Goal: Task Accomplishment & Management: Manage account settings

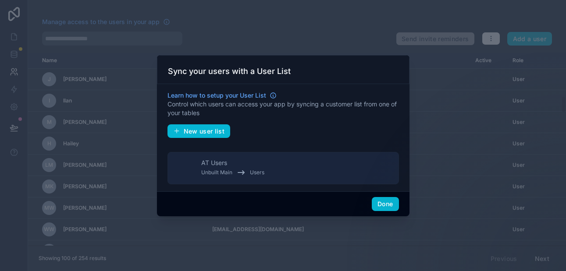
scroll to position [489, 0]
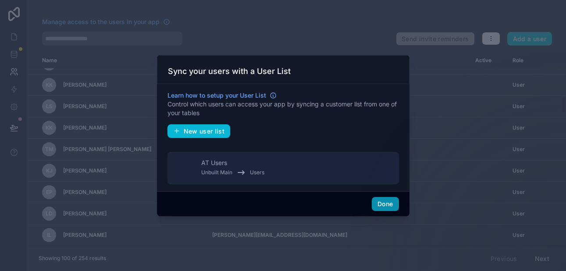
click at [382, 201] on button "Done" at bounding box center [385, 204] width 27 height 14
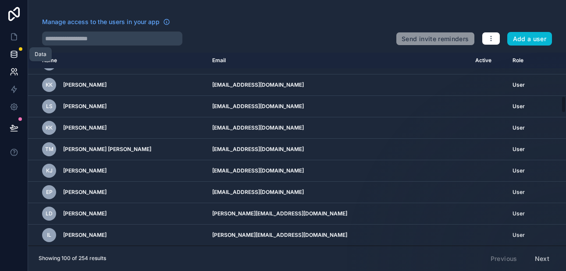
click at [13, 57] on icon at bounding box center [14, 54] width 9 height 9
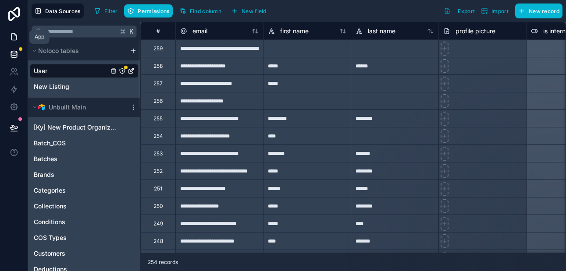
click at [15, 39] on icon at bounding box center [14, 36] width 9 height 9
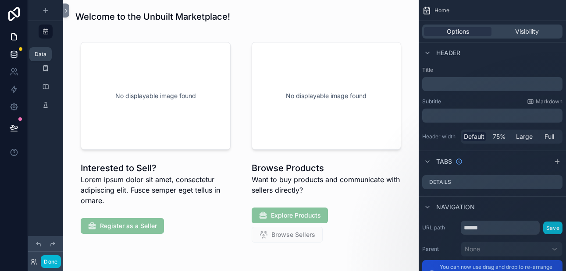
click at [16, 54] on icon at bounding box center [14, 54] width 9 height 9
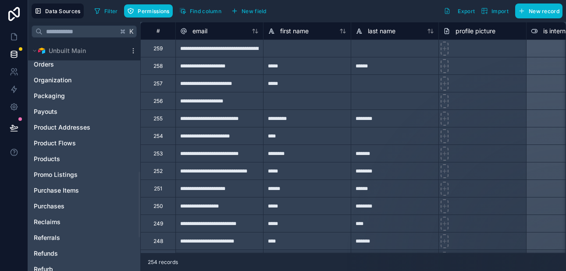
scroll to position [462, 0]
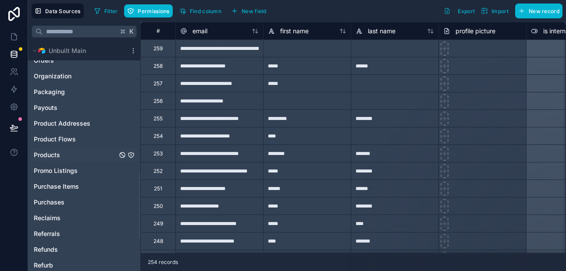
click at [62, 155] on link "Products" at bounding box center [75, 155] width 83 height 9
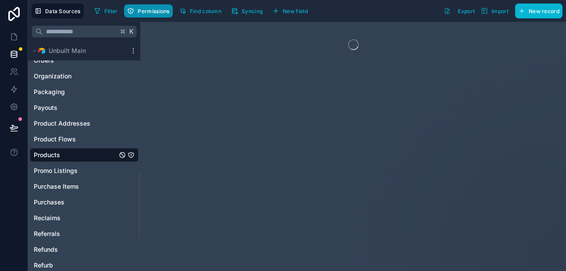
click at [156, 13] on span "Permissions" at bounding box center [154, 11] width 32 height 7
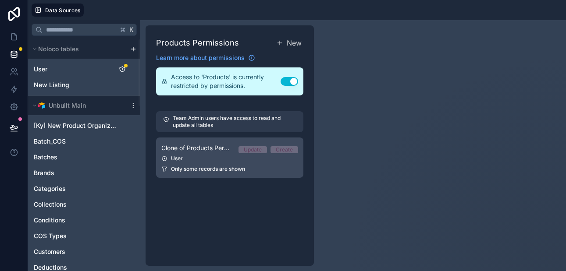
click at [228, 153] on link "Clone of Products Permission 1 Update Create User Only some records are shown" at bounding box center [229, 158] width 147 height 40
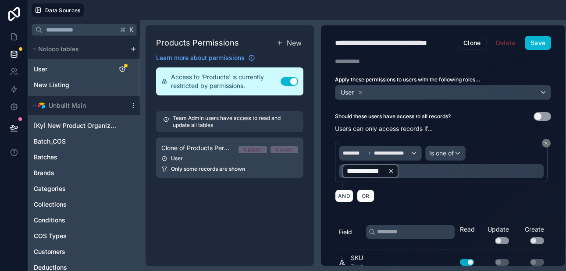
click at [392, 170] on icon at bounding box center [391, 171] width 6 height 6
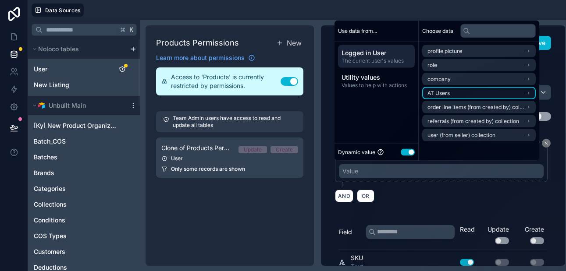
click at [448, 92] on span "AT Users" at bounding box center [439, 93] width 22 height 7
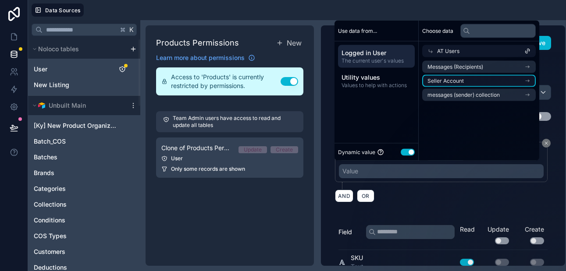
click at [448, 79] on span "Seller Account" at bounding box center [446, 81] width 36 height 7
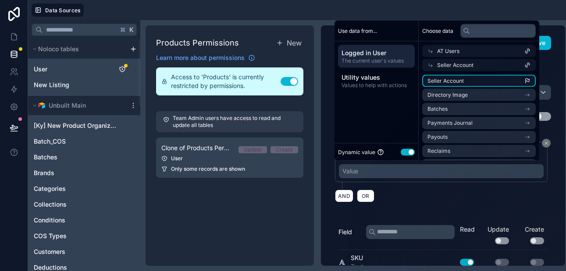
click at [471, 80] on li "Seller Account" at bounding box center [479, 81] width 114 height 12
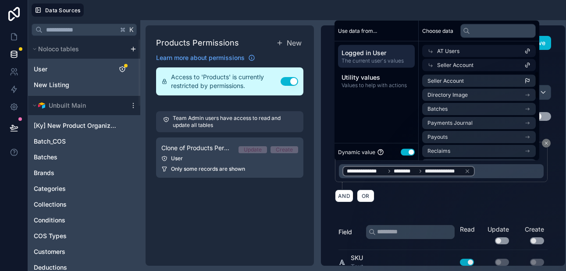
click at [557, 61] on div "Description" at bounding box center [443, 61] width 244 height 9
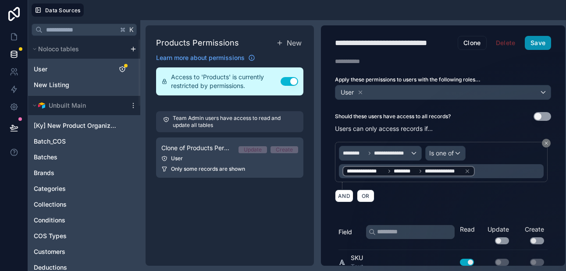
click at [543, 45] on button "Save" at bounding box center [538, 43] width 26 height 14
click at [14, 38] on icon at bounding box center [14, 36] width 9 height 9
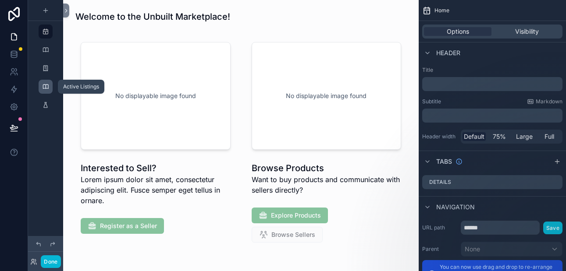
click at [42, 86] on icon "scrollable content" at bounding box center [45, 86] width 7 height 7
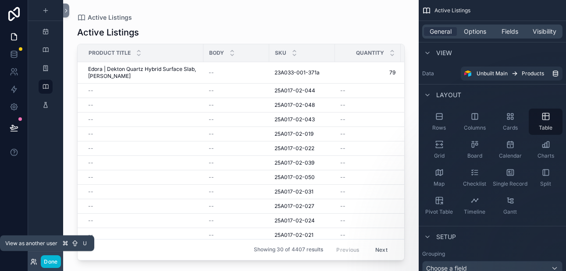
click at [34, 264] on icon at bounding box center [33, 262] width 7 height 7
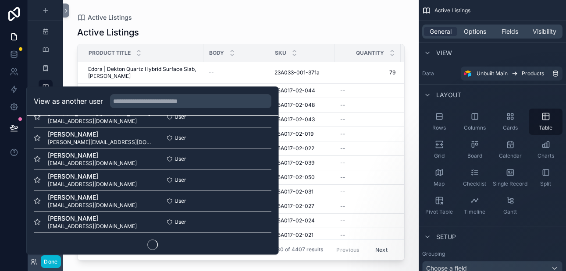
scroll to position [532, 0]
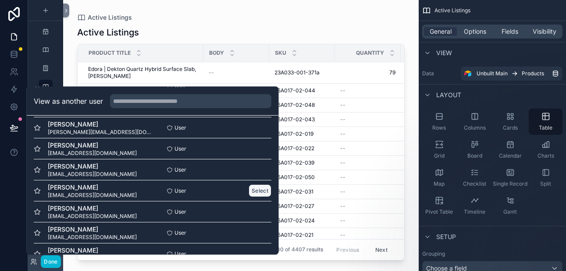
click at [258, 189] on button "Select" at bounding box center [260, 191] width 23 height 13
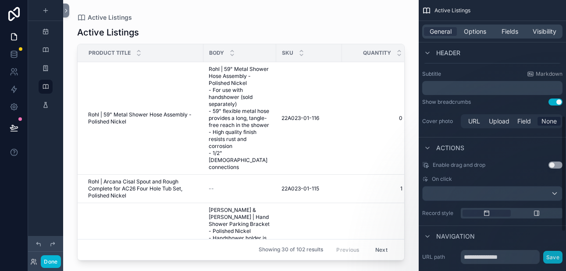
scroll to position [270, 0]
click at [446, 90] on p "﻿" at bounding box center [493, 87] width 135 height 9
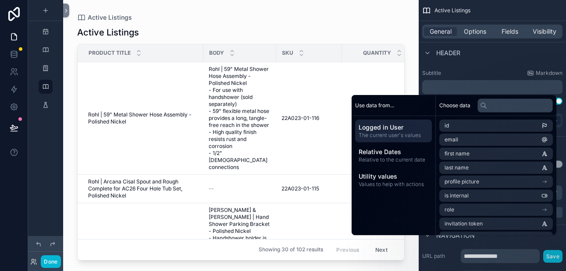
click at [414, 131] on span "Logged in User" at bounding box center [394, 127] width 70 height 9
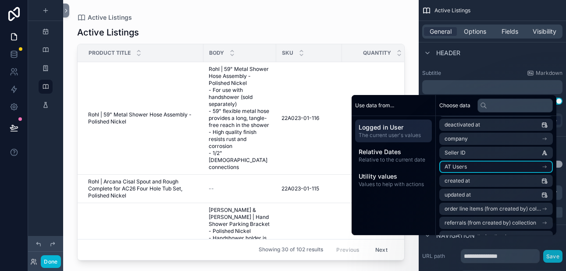
click at [465, 168] on li "AT Users" at bounding box center [496, 167] width 114 height 12
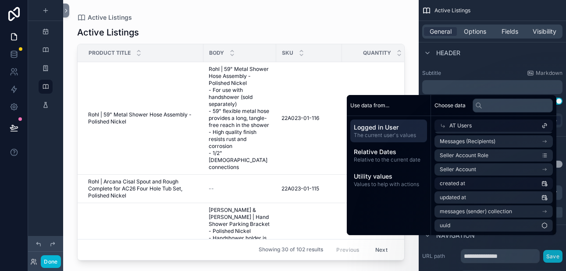
scroll to position [140, 0]
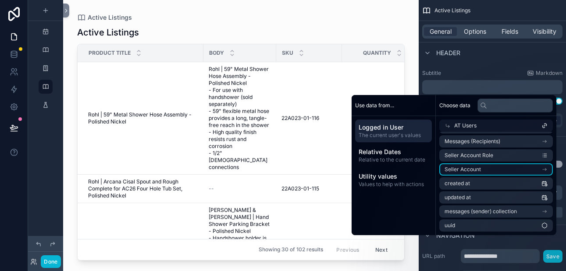
click at [485, 167] on li "Seller Account" at bounding box center [496, 170] width 114 height 12
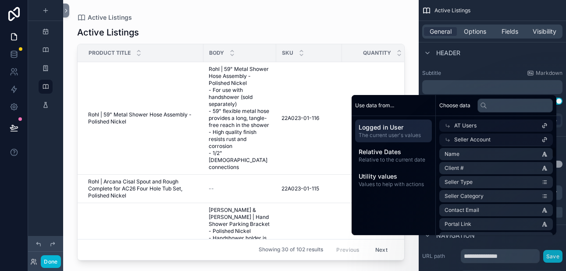
scroll to position [0, 0]
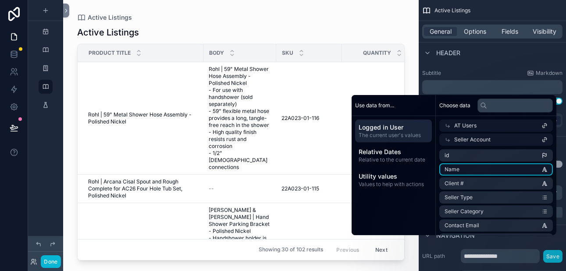
click at [479, 170] on li "Name" at bounding box center [496, 170] width 114 height 12
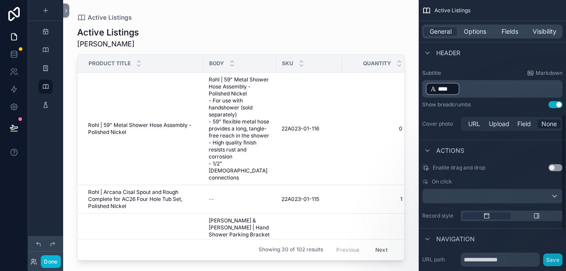
click at [490, 89] on p "﻿ **** ﻿ ﻿" at bounding box center [493, 89] width 135 height 14
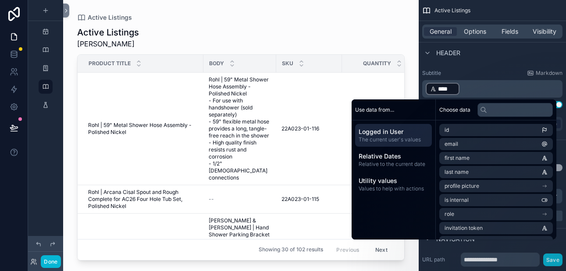
click at [490, 89] on p "﻿ **** ﻿ ﻿" at bounding box center [493, 89] width 135 height 14
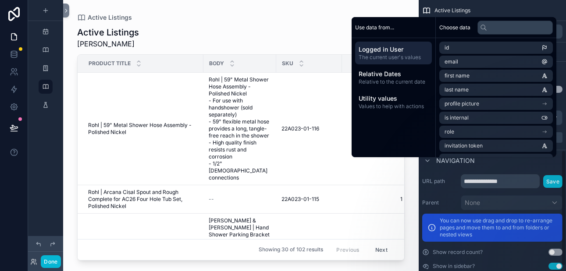
scroll to position [355, 0]
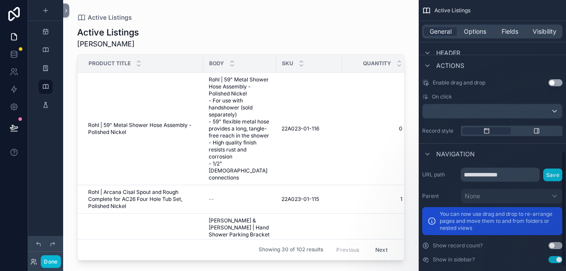
click at [447, 167] on div "**********" at bounding box center [492, 215] width 147 height 103
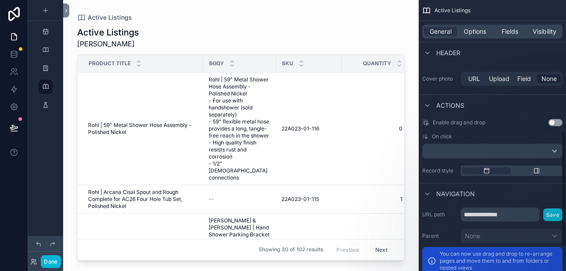
scroll to position [309, 0]
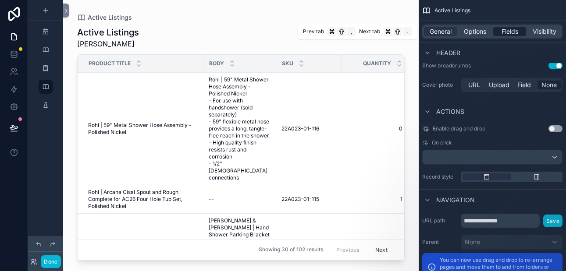
click at [507, 32] on span "Fields" at bounding box center [510, 31] width 17 height 9
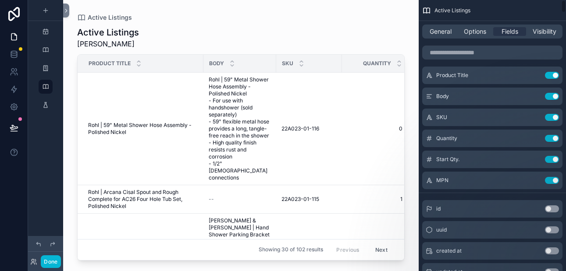
scroll to position [0, 0]
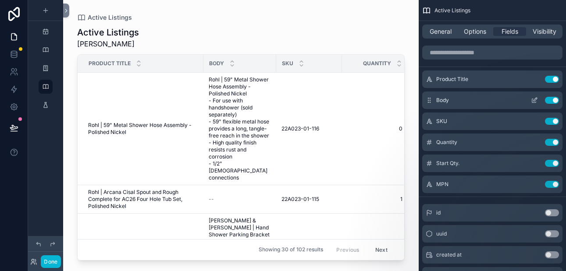
click at [552, 101] on button "Use setting" at bounding box center [552, 100] width 14 height 7
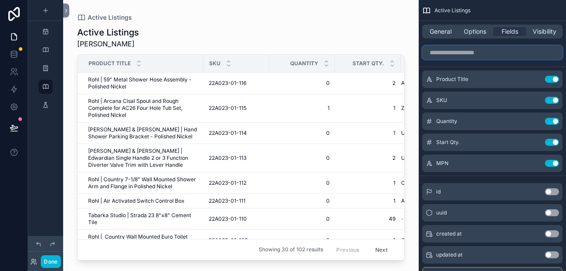
click at [467, 57] on input "scrollable content" at bounding box center [492, 53] width 140 height 14
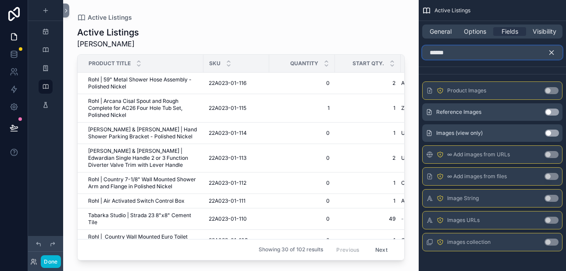
type input "******"
click at [551, 133] on button "Use setting" at bounding box center [552, 133] width 14 height 7
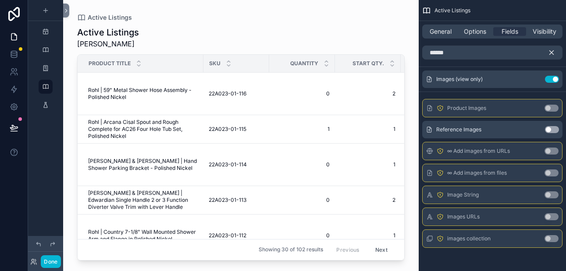
click at [553, 51] on icon "scrollable content" at bounding box center [552, 53] width 4 height 4
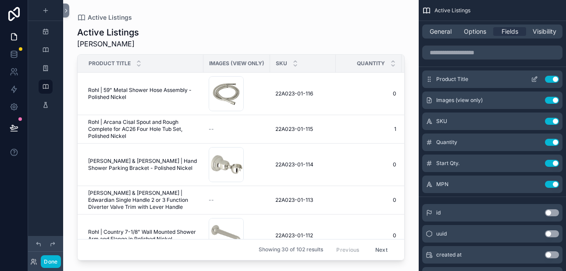
click at [535, 79] on icon "scrollable content" at bounding box center [536, 79] width 4 height 4
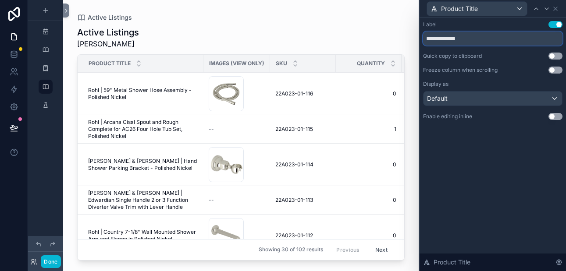
drag, startPoint x: 452, startPoint y: 37, endPoint x: 427, endPoint y: 37, distance: 24.6
click at [427, 37] on input "**********" at bounding box center [492, 39] width 139 height 14
type input "*****"
click at [452, 128] on div "Label Use setting ***** Quick copy to clipboard Use setting Freeze column when …" at bounding box center [493, 80] width 146 height 124
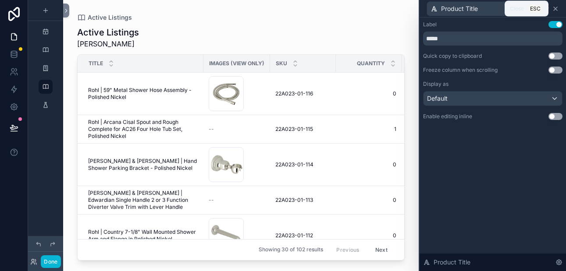
click at [556, 5] on icon at bounding box center [555, 8] width 7 height 7
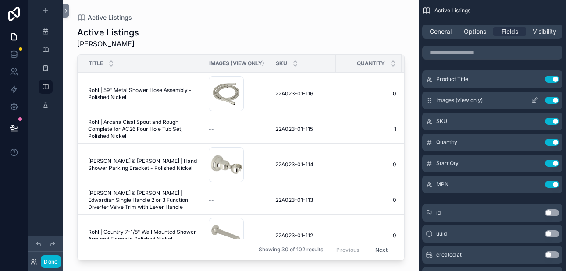
click at [535, 100] on icon "scrollable content" at bounding box center [534, 100] width 7 height 7
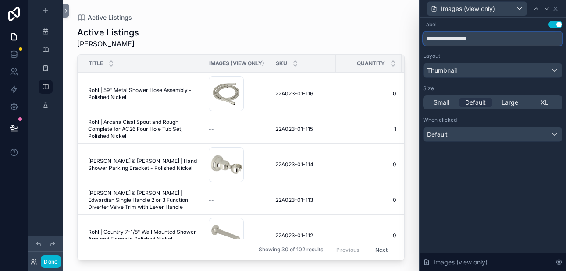
drag, startPoint x: 446, startPoint y: 38, endPoint x: 485, endPoint y: 38, distance: 39.0
click at [485, 38] on input "**********" at bounding box center [492, 39] width 139 height 14
type input "******"
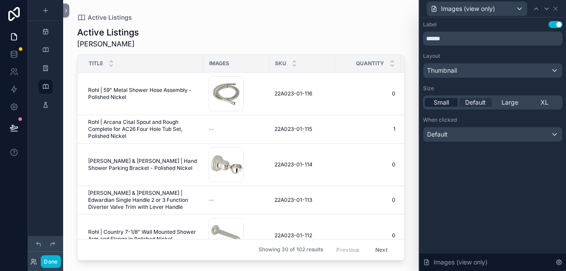
click at [439, 102] on span "Small" at bounding box center [441, 102] width 15 height 9
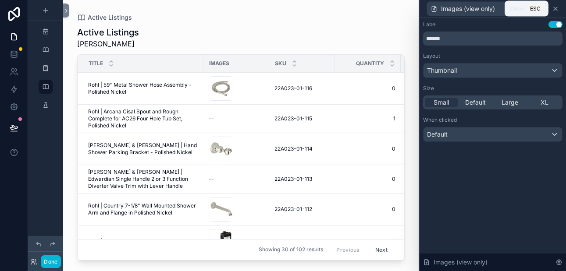
click at [556, 7] on icon at bounding box center [556, 9] width 4 height 4
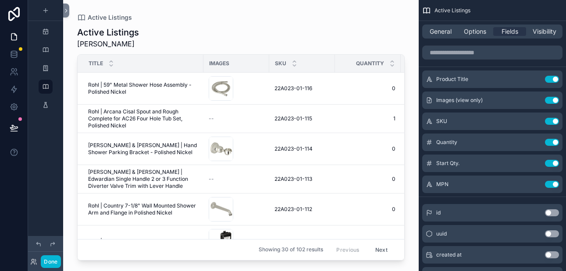
click at [153, 86] on div "scrollable content" at bounding box center [241, 130] width 356 height 261
click at [163, 86] on span "Rohl | 59" Metal Shower Hose Assembly - Polished Nickel" at bounding box center [143, 89] width 110 height 14
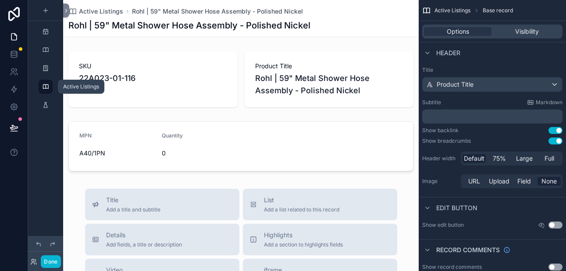
click at [44, 87] on icon "scrollable content" at bounding box center [45, 86] width 7 height 7
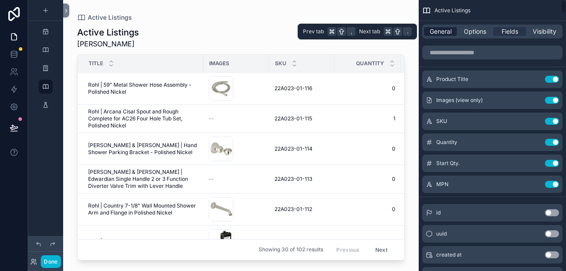
click at [438, 32] on span "General" at bounding box center [441, 31] width 22 height 9
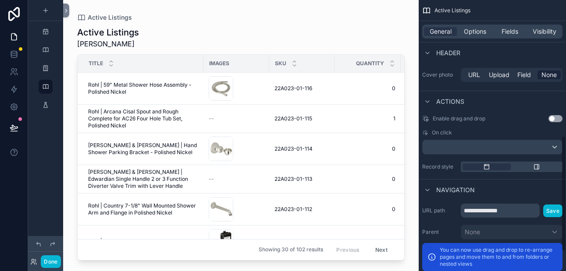
scroll to position [322, 0]
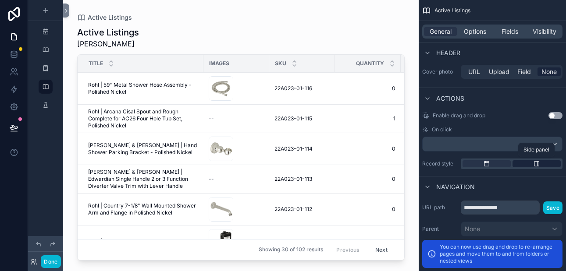
click at [532, 163] on div "scrollable content" at bounding box center [537, 164] width 48 height 7
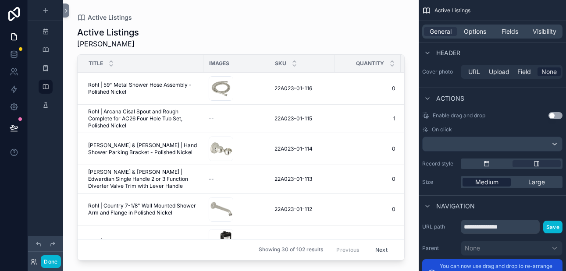
click at [492, 182] on span "Medium" at bounding box center [486, 182] width 23 height 9
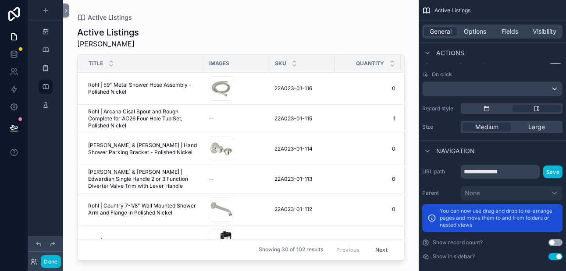
scroll to position [384, 0]
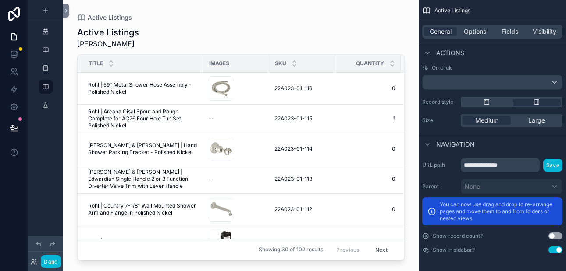
click at [555, 236] on button "Use setting" at bounding box center [556, 236] width 14 height 7
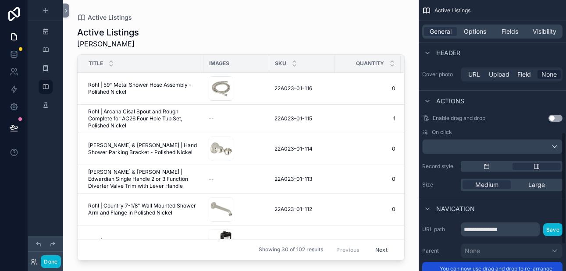
scroll to position [320, 0]
click at [552, 144] on div "scrollable content" at bounding box center [492, 146] width 139 height 14
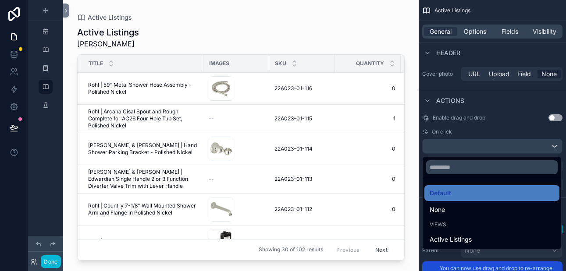
click at [520, 146] on div "scrollable content" at bounding box center [283, 135] width 566 height 271
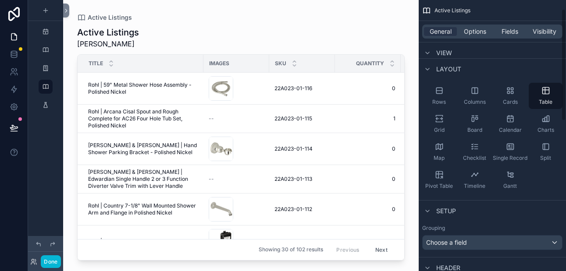
scroll to position [22, 0]
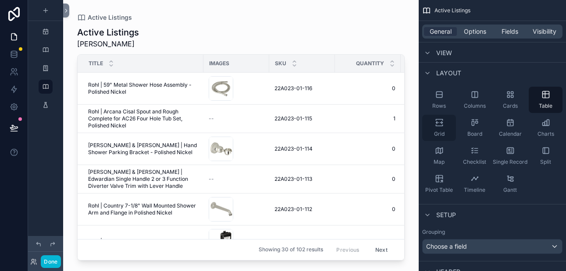
click at [439, 121] on icon "scrollable content" at bounding box center [439, 122] width 9 height 9
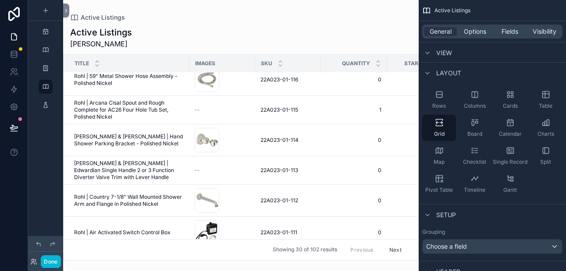
scroll to position [0, 0]
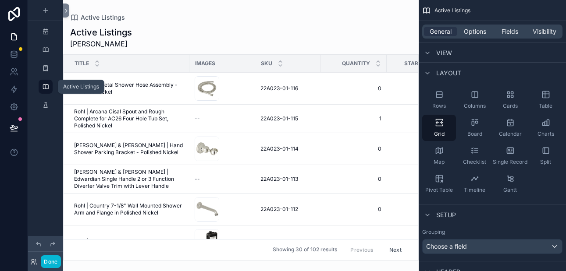
click at [44, 87] on icon "scrollable content" at bounding box center [45, 86] width 7 height 7
click at [475, 32] on span "Options" at bounding box center [475, 31] width 22 height 9
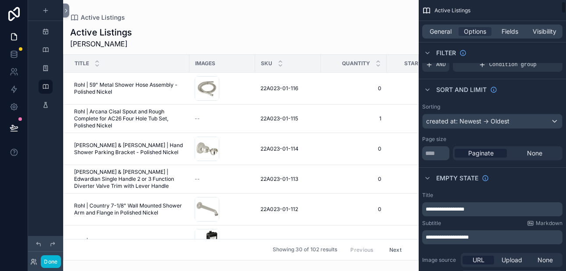
scroll to position [39, 0]
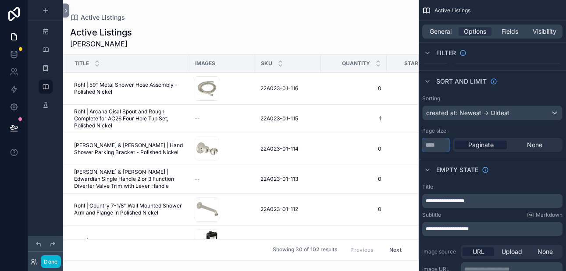
drag, startPoint x: 438, startPoint y: 143, endPoint x: 426, endPoint y: 145, distance: 11.5
click at [426, 145] on input "**" at bounding box center [435, 145] width 27 height 14
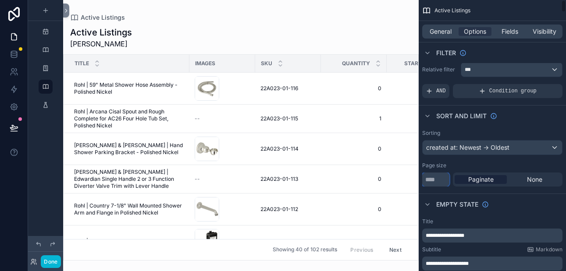
scroll to position [0, 0]
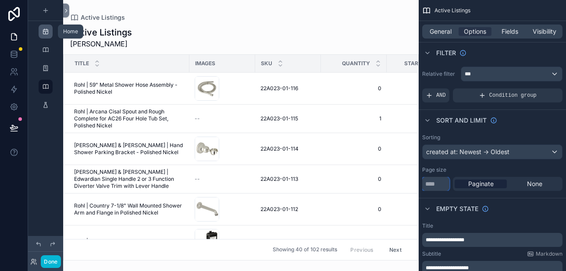
type input "**"
click at [45, 33] on icon "scrollable content" at bounding box center [45, 31] width 7 height 7
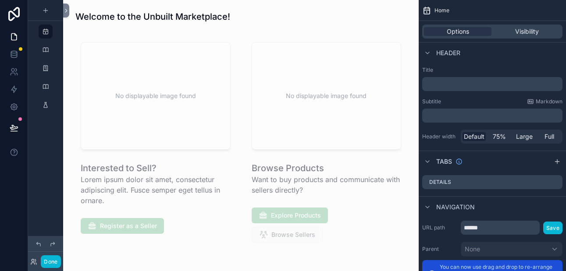
click at [427, 11] on icon "scrollable content" at bounding box center [426, 10] width 9 height 9
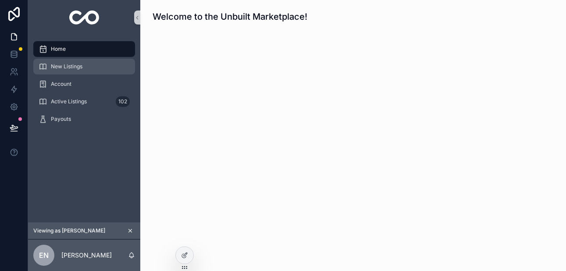
click at [77, 69] on span "New Listings" at bounding box center [67, 66] width 32 height 7
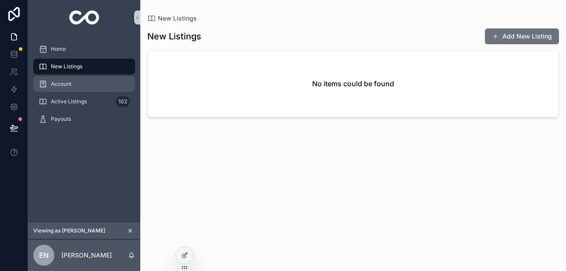
click at [73, 83] on div "Account" at bounding box center [84, 84] width 91 height 14
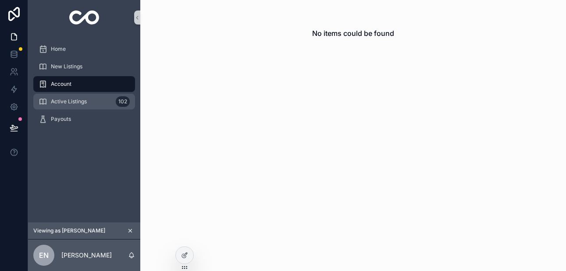
click at [72, 101] on span "Active Listings" at bounding box center [69, 101] width 36 height 7
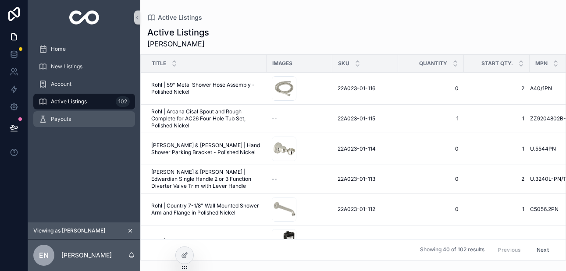
click at [67, 121] on span "Payouts" at bounding box center [61, 119] width 20 height 7
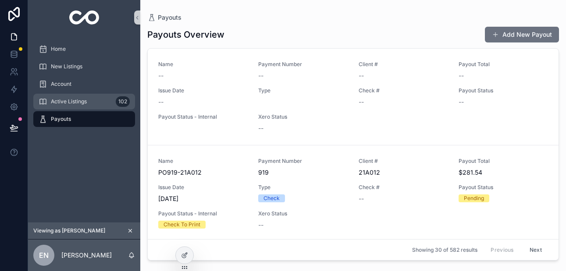
click at [68, 103] on span "Active Listings" at bounding box center [69, 101] width 36 height 7
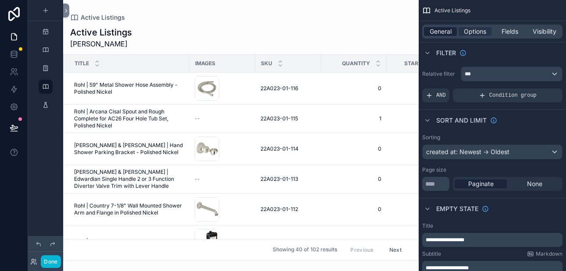
click at [441, 31] on span "General" at bounding box center [441, 31] width 22 height 9
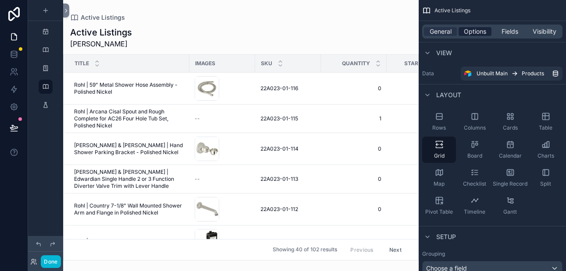
click at [477, 32] on span "Options" at bounding box center [475, 31] width 22 height 9
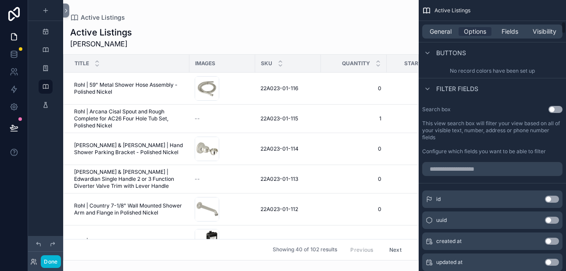
scroll to position [411, 0]
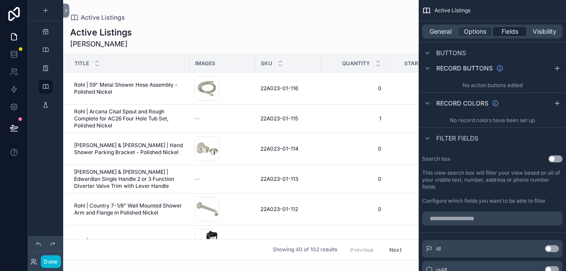
click at [507, 34] on span "Fields" at bounding box center [510, 31] width 17 height 9
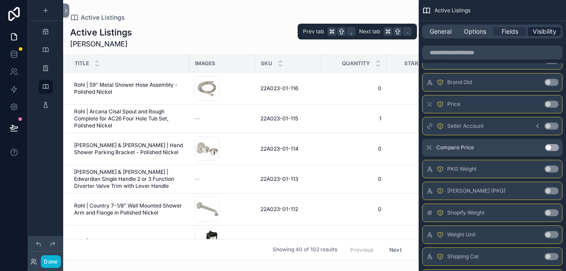
click at [536, 32] on span "Visibility" at bounding box center [545, 31] width 24 height 9
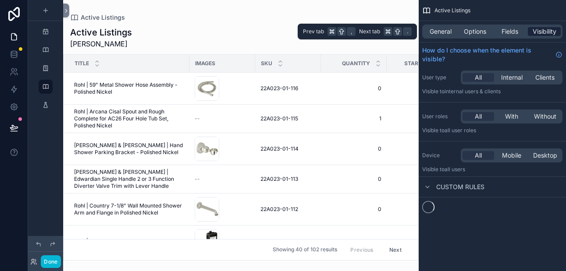
scroll to position [0, 0]
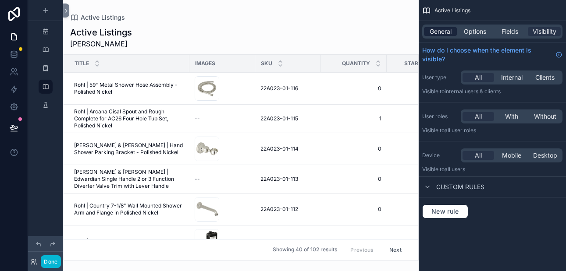
click at [440, 32] on span "General" at bounding box center [441, 31] width 22 height 9
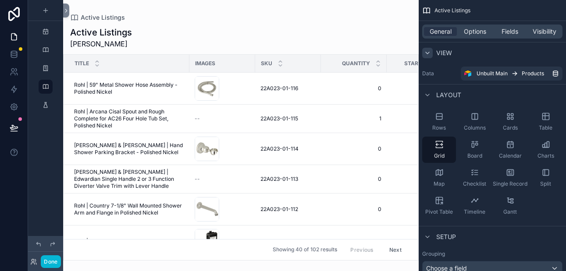
click at [427, 51] on icon "scrollable content" at bounding box center [427, 53] width 7 height 7
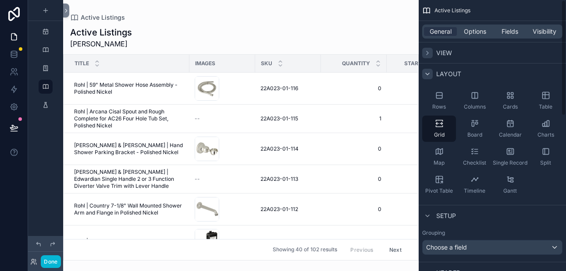
click at [427, 72] on icon "scrollable content" at bounding box center [427, 74] width 7 height 7
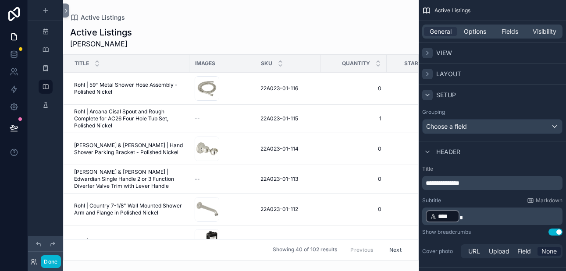
click at [426, 94] on icon "scrollable content" at bounding box center [428, 95] width 4 height 2
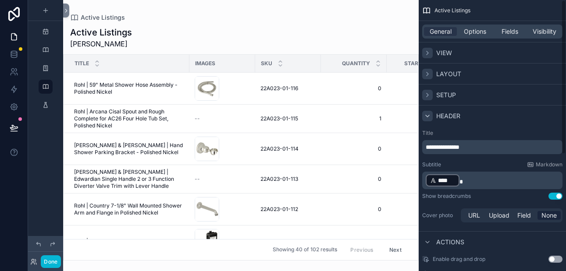
click at [428, 117] on icon "scrollable content" at bounding box center [427, 116] width 7 height 7
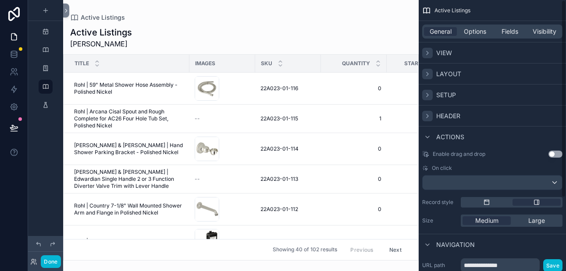
click at [428, 117] on icon "scrollable content" at bounding box center [427, 116] width 7 height 7
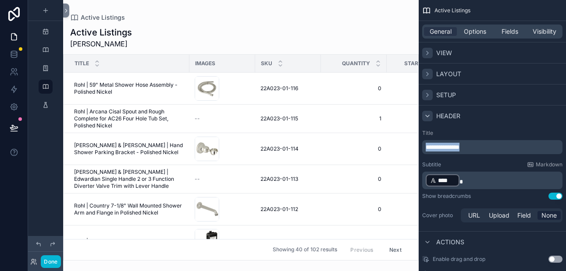
drag, startPoint x: 471, startPoint y: 149, endPoint x: 426, endPoint y: 145, distance: 44.9
click at [426, 145] on p "**********" at bounding box center [493, 147] width 135 height 9
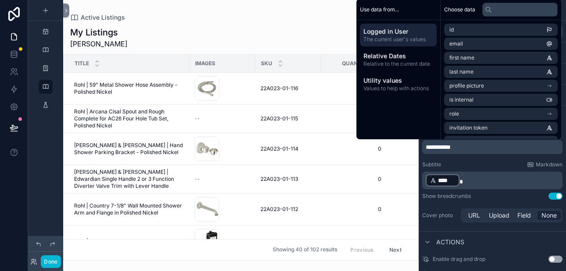
click at [473, 160] on div "**********" at bounding box center [492, 177] width 147 height 102
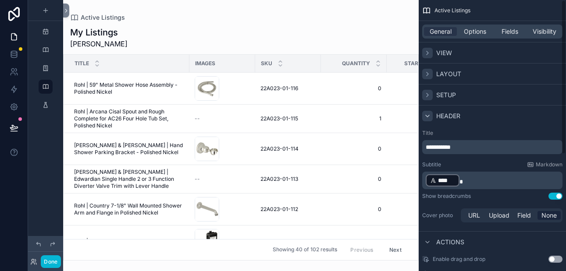
click at [438, 147] on span "**********" at bounding box center [438, 147] width 25 height 6
drag, startPoint x: 437, startPoint y: 147, endPoint x: 425, endPoint y: 148, distance: 11.4
click at [426, 148] on span "**********" at bounding box center [438, 147] width 25 height 6
click at [474, 167] on div "Subtitle Markdown" at bounding box center [492, 164] width 140 height 7
click at [45, 32] on icon "scrollable content" at bounding box center [45, 31] width 7 height 7
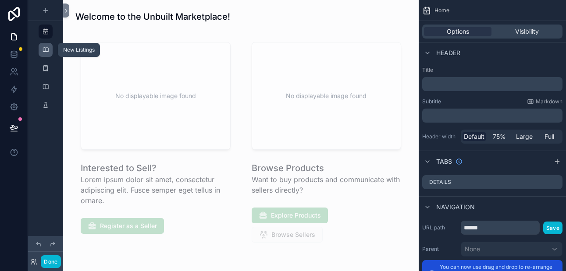
click at [43, 50] on icon "scrollable content" at bounding box center [45, 49] width 7 height 7
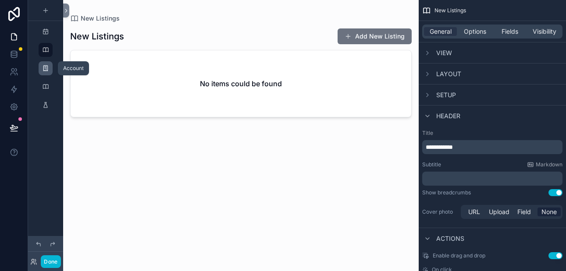
click at [44, 70] on icon "scrollable content" at bounding box center [45, 68] width 7 height 7
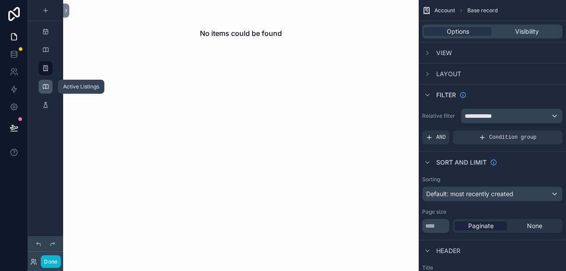
click at [45, 85] on icon "scrollable content" at bounding box center [45, 86] width 7 height 7
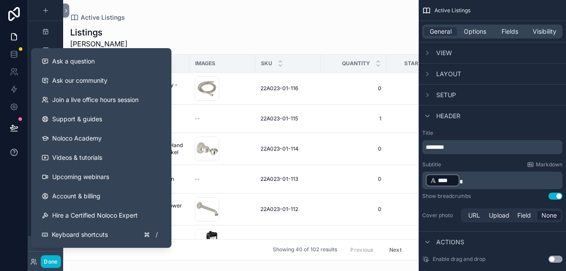
click at [16, 153] on icon at bounding box center [14, 152] width 9 height 9
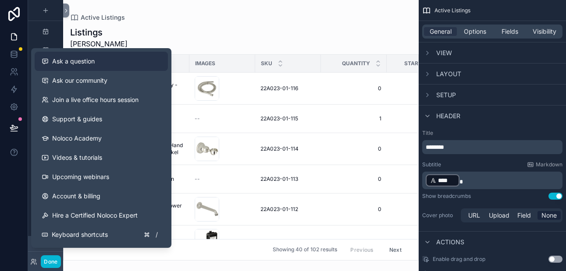
click at [83, 62] on span "Ask a question" at bounding box center [73, 61] width 43 height 9
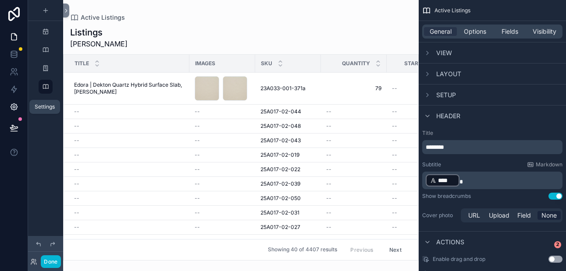
click at [16, 107] on icon at bounding box center [14, 107] width 9 height 9
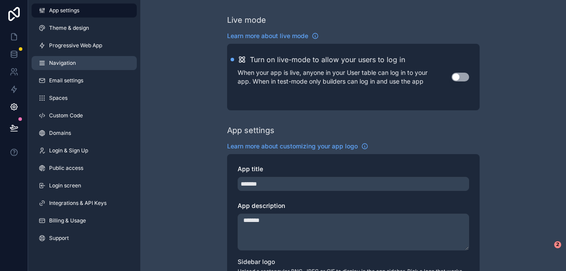
click at [66, 60] on span "Navigation" at bounding box center [62, 63] width 27 height 7
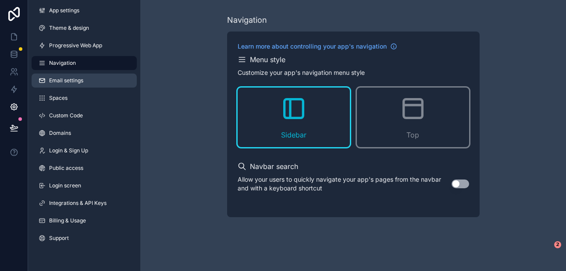
click at [65, 77] on span "Email settings" at bounding box center [66, 80] width 34 height 7
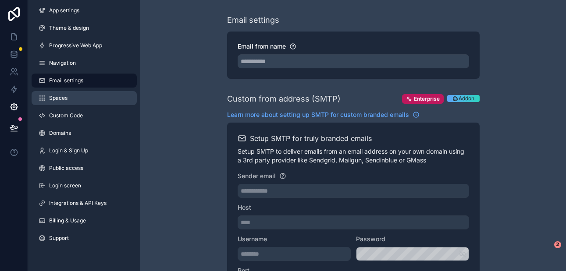
click at [63, 96] on span "Spaces" at bounding box center [58, 98] width 18 height 7
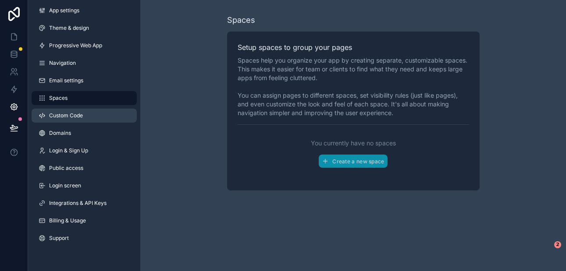
click at [62, 114] on span "Custom Code" at bounding box center [66, 115] width 34 height 7
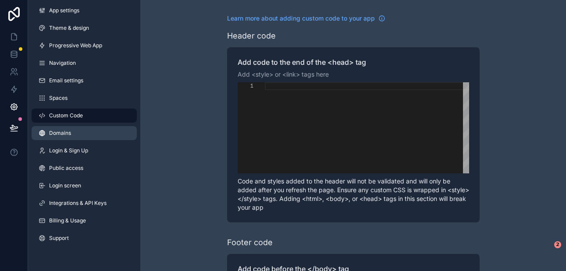
click at [61, 132] on span "Domains" at bounding box center [60, 133] width 22 height 7
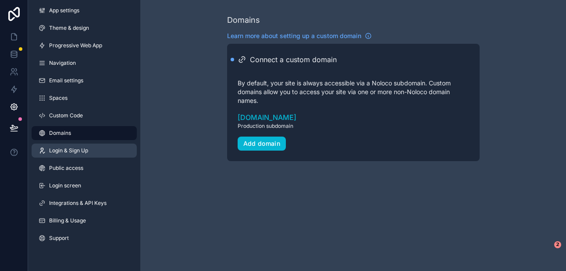
click at [61, 153] on span "Login & Sign Up" at bounding box center [68, 150] width 39 height 7
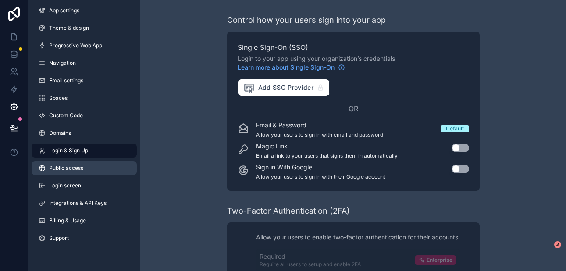
click at [58, 170] on span "Public access" at bounding box center [66, 168] width 34 height 7
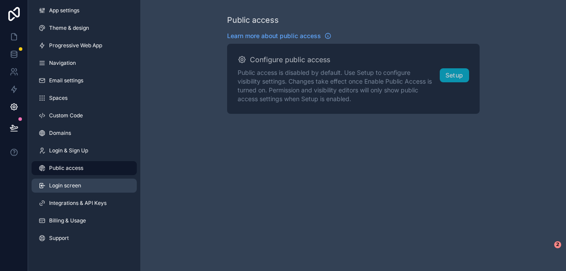
click at [58, 183] on span "Login screen" at bounding box center [65, 185] width 32 height 7
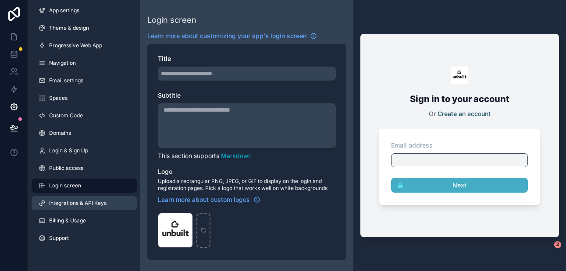
click at [59, 202] on span "Integrations & API Keys" at bounding box center [77, 203] width 57 height 7
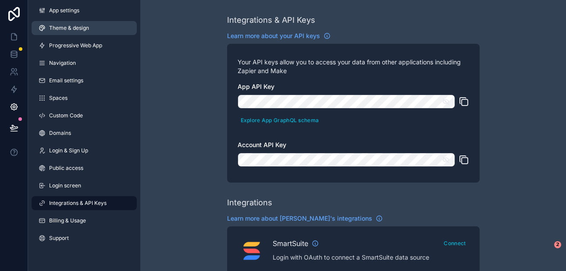
click at [71, 30] on span "Theme & design" at bounding box center [69, 28] width 40 height 7
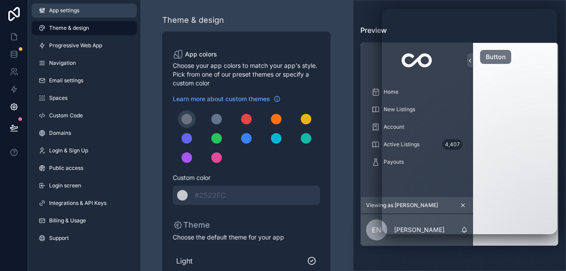
click at [75, 11] on span "App settings" at bounding box center [64, 10] width 30 height 7
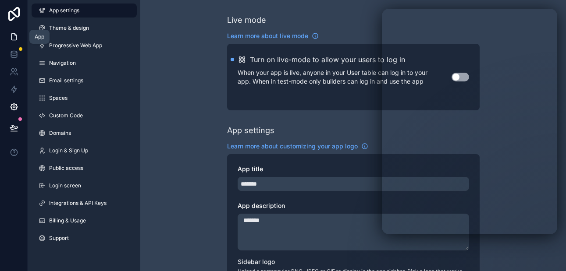
click at [15, 38] on icon at bounding box center [14, 36] width 9 height 9
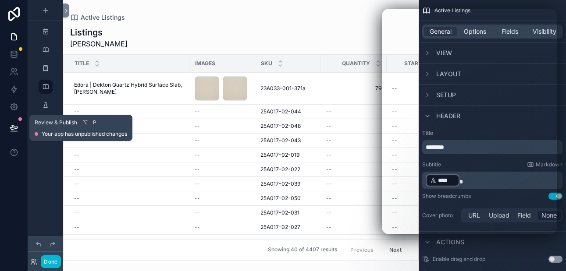
click at [12, 128] on icon at bounding box center [13, 127] width 7 height 4
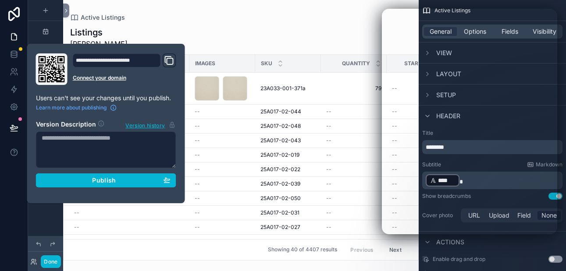
click at [167, 64] on icon "Domain and Custom Link" at bounding box center [170, 61] width 6 height 6
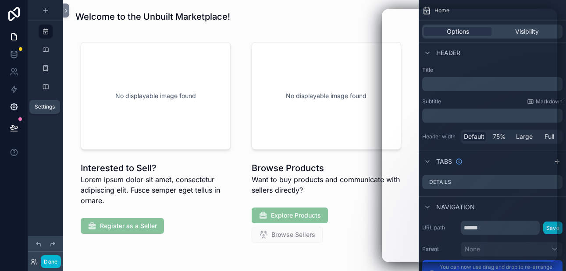
click at [15, 106] on icon at bounding box center [14, 107] width 9 height 9
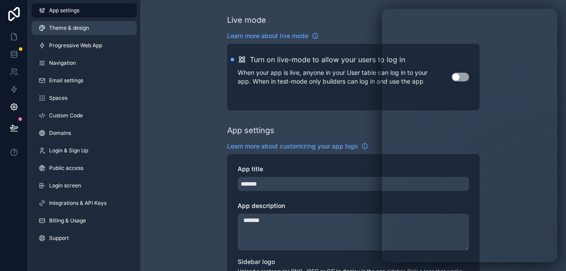
click at [81, 29] on span "Theme & design" at bounding box center [69, 28] width 40 height 7
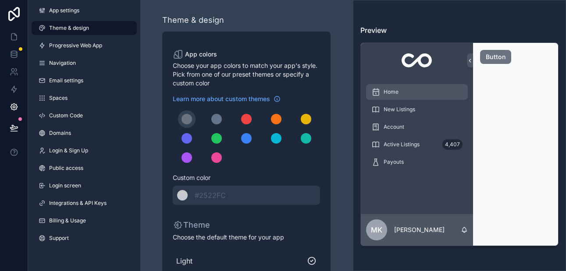
click at [414, 90] on div "Home" at bounding box center [416, 92] width 91 height 14
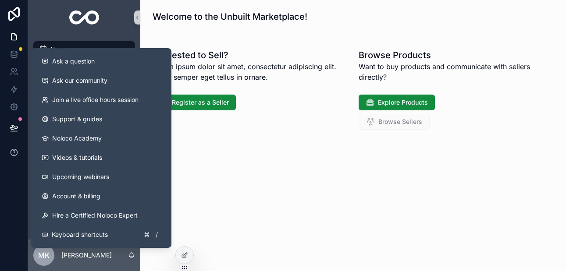
click at [11, 150] on icon at bounding box center [14, 152] width 7 height 7
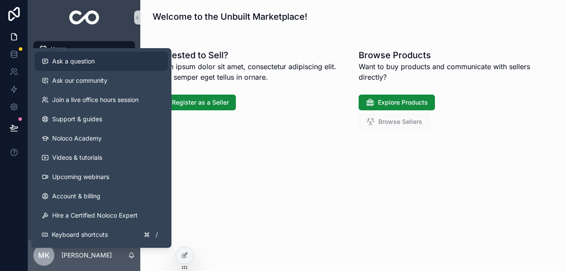
click at [79, 62] on span "Ask a question" at bounding box center [73, 61] width 43 height 9
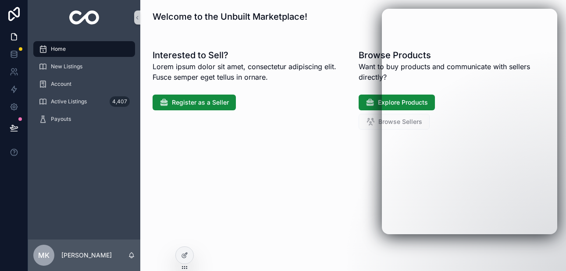
click at [119, 156] on div "Home New Listings Account Active Listings 4,407 Payouts" at bounding box center [84, 137] width 112 height 205
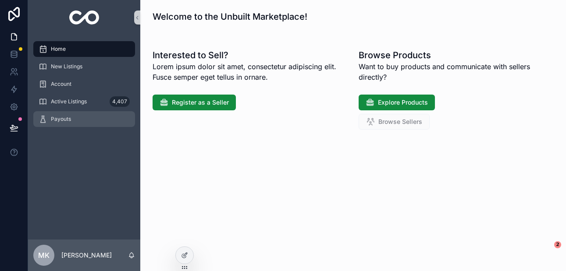
click at [50, 118] on div "Payouts" at bounding box center [84, 119] width 91 height 14
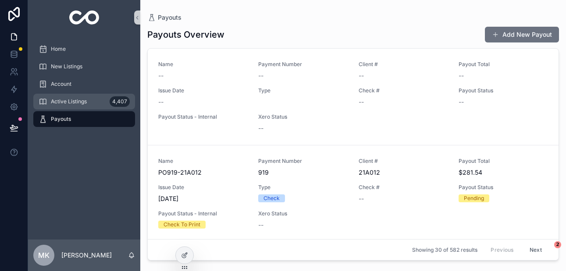
click at [60, 102] on span "Active Listings" at bounding box center [69, 101] width 36 height 7
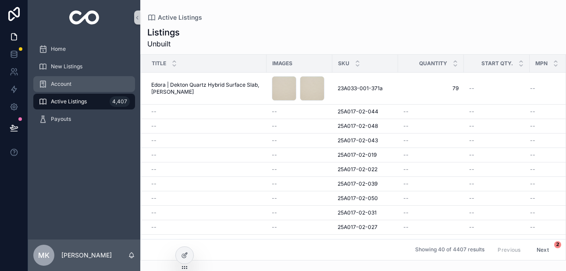
click at [61, 86] on span "Account" at bounding box center [61, 84] width 21 height 7
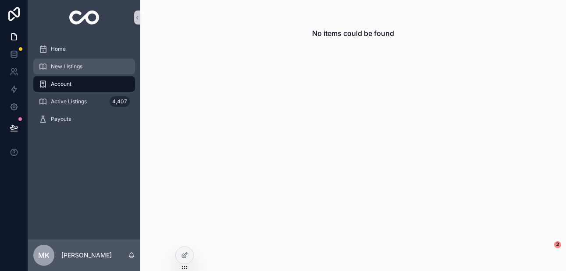
click at [61, 67] on span "New Listings" at bounding box center [67, 66] width 32 height 7
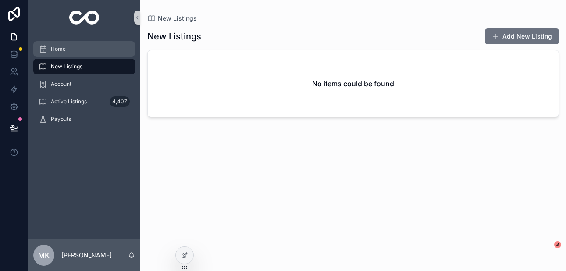
click at [64, 52] on span "Home" at bounding box center [58, 49] width 15 height 7
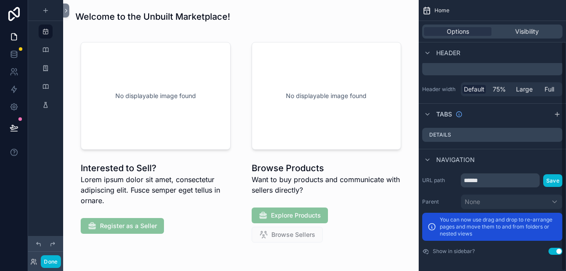
scroll to position [49, 0]
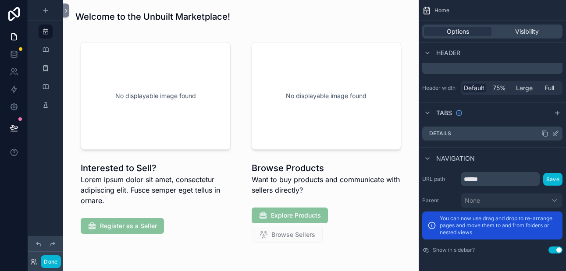
click at [555, 133] on icon "scrollable content" at bounding box center [555, 133] width 7 height 7
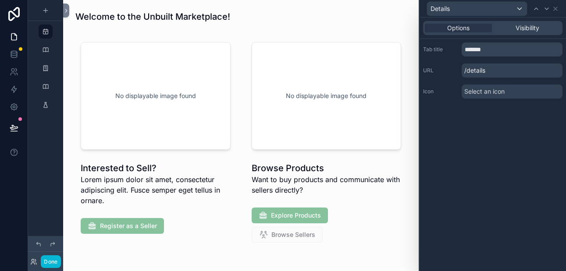
click at [485, 93] on span "Select an icon" at bounding box center [484, 91] width 40 height 9
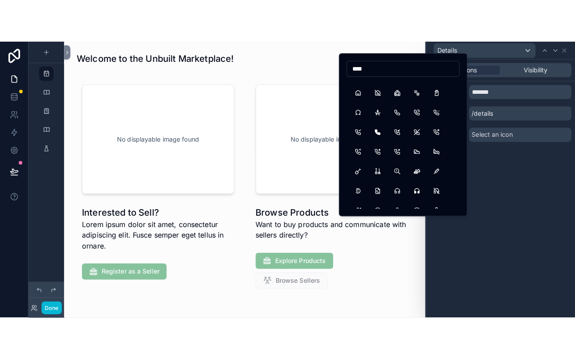
scroll to position [111, 0]
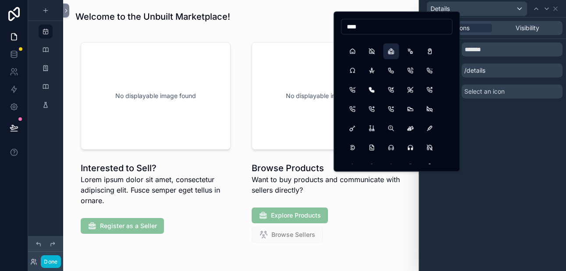
type input "****"
click at [393, 50] on button "BrandGoogleHome" at bounding box center [391, 51] width 16 height 16
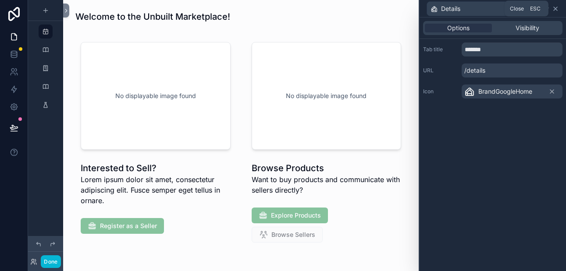
click at [556, 10] on icon at bounding box center [556, 9] width 4 height 4
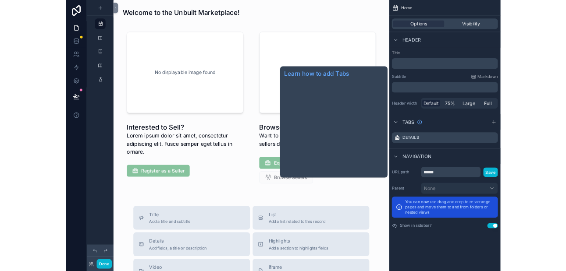
scroll to position [0, 0]
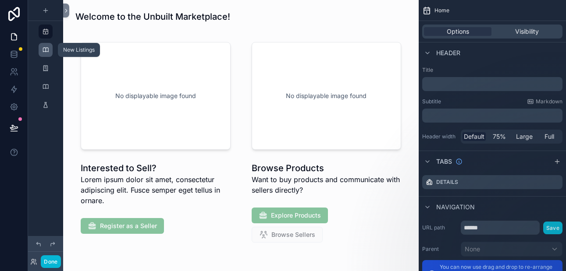
click at [45, 49] on icon "scrollable content" at bounding box center [45, 49] width 7 height 7
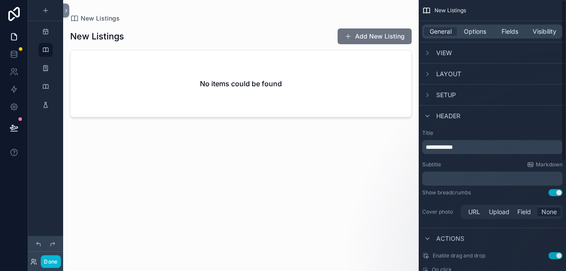
click at [432, 11] on div "New Listings" at bounding box center [492, 10] width 147 height 21
click at [439, 10] on span "New Listings" at bounding box center [451, 10] width 32 height 7
click at [428, 115] on icon "scrollable content" at bounding box center [427, 116] width 7 height 7
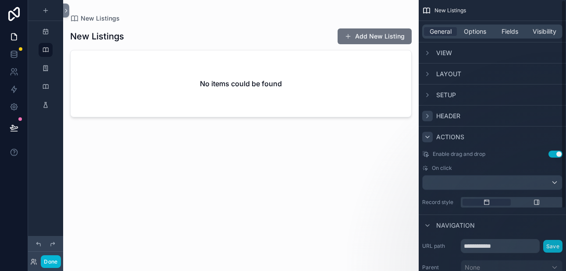
click at [428, 136] on icon "scrollable content" at bounding box center [427, 137] width 7 height 7
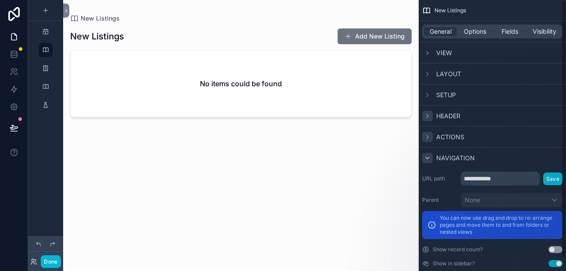
click at [429, 153] on div "scrollable content" at bounding box center [427, 158] width 11 height 11
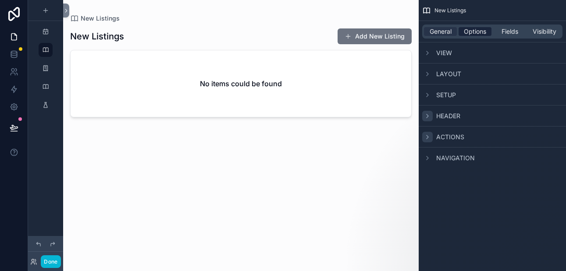
click at [473, 32] on span "Options" at bounding box center [475, 31] width 22 height 9
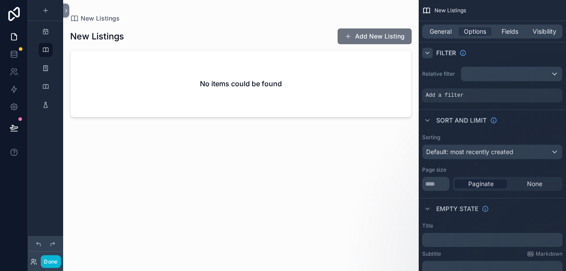
click at [428, 53] on icon "scrollable content" at bounding box center [428, 53] width 4 height 2
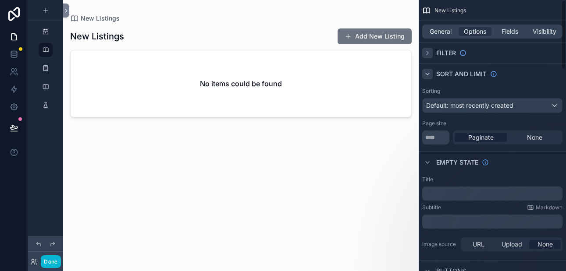
click at [428, 74] on icon "scrollable content" at bounding box center [428, 74] width 4 height 2
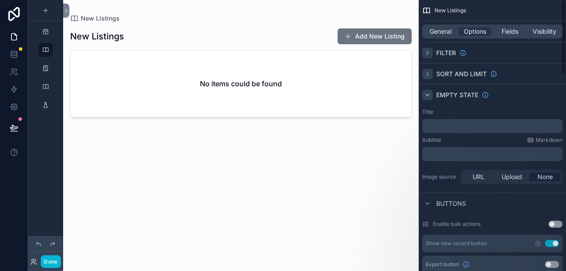
click at [429, 94] on icon "scrollable content" at bounding box center [427, 95] width 7 height 7
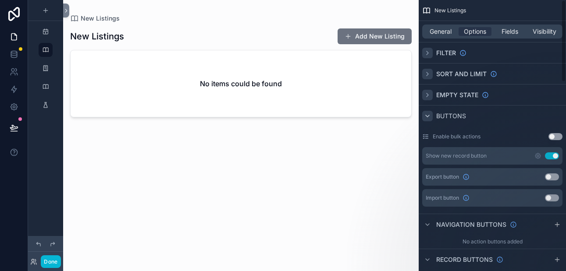
click at [428, 116] on icon "scrollable content" at bounding box center [428, 116] width 4 height 2
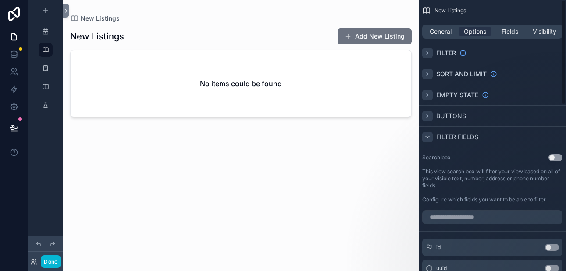
click at [429, 135] on icon "scrollable content" at bounding box center [427, 137] width 7 height 7
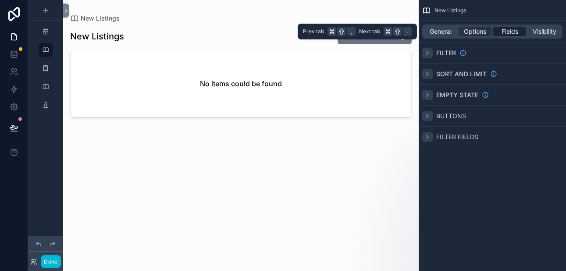
click at [507, 31] on span "Fields" at bounding box center [510, 31] width 17 height 9
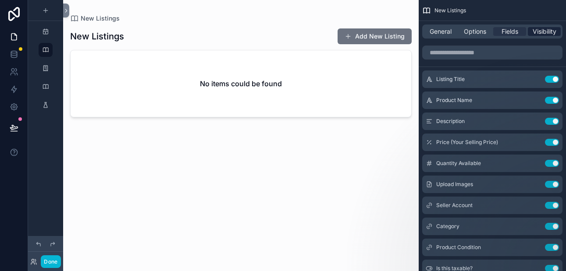
click at [544, 31] on span "Visibility" at bounding box center [545, 31] width 24 height 9
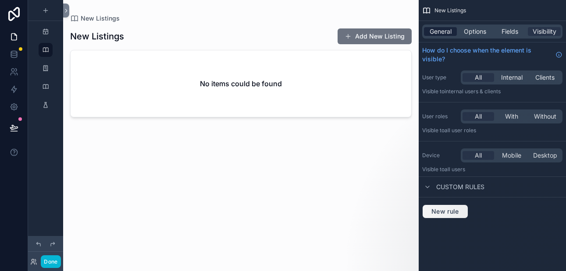
click at [441, 32] on span "General" at bounding box center [441, 31] width 22 height 9
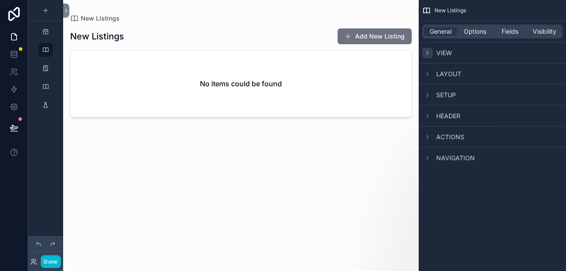
click at [428, 52] on icon "scrollable content" at bounding box center [428, 53] width 2 height 4
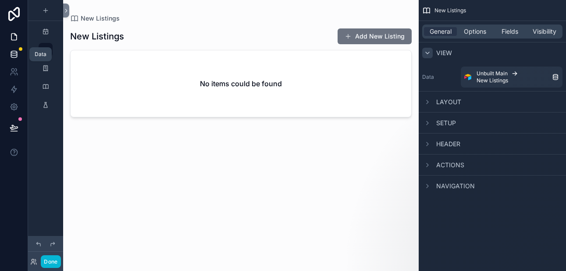
click at [17, 57] on icon at bounding box center [14, 54] width 9 height 9
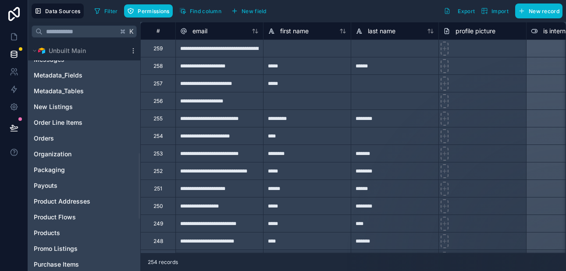
scroll to position [394, 0]
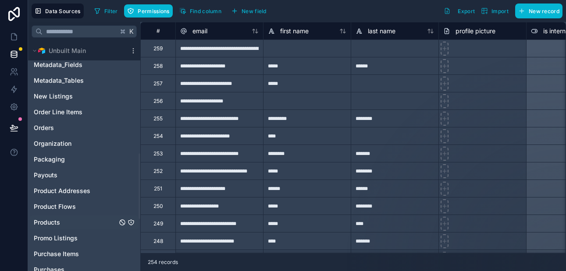
click at [56, 223] on span "Products" at bounding box center [47, 222] width 26 height 9
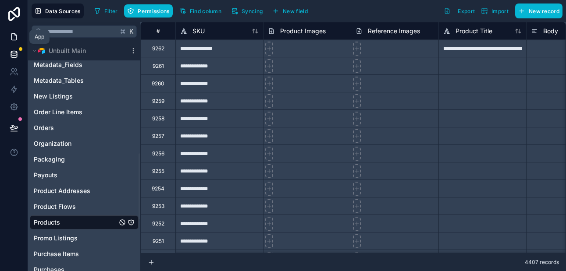
click at [15, 36] on icon at bounding box center [14, 36] width 9 height 9
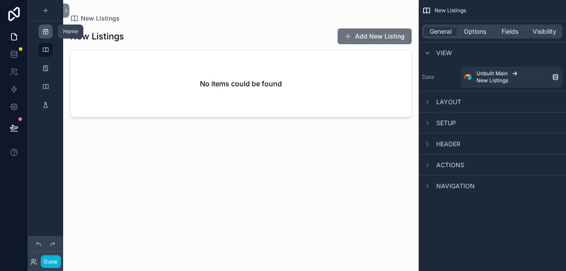
click at [46, 35] on icon "scrollable content" at bounding box center [45, 31] width 7 height 7
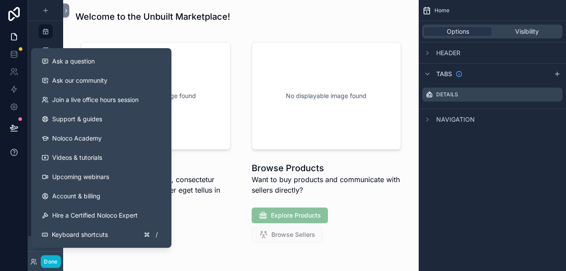
click at [16, 153] on icon at bounding box center [14, 152] width 9 height 9
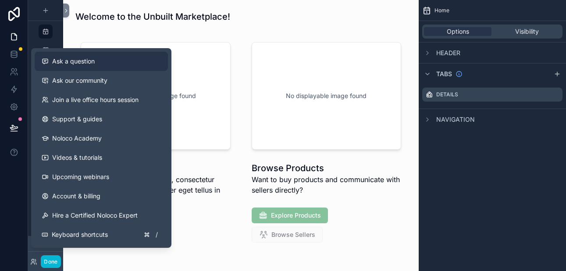
click at [64, 64] on span "Ask a question" at bounding box center [73, 61] width 43 height 9
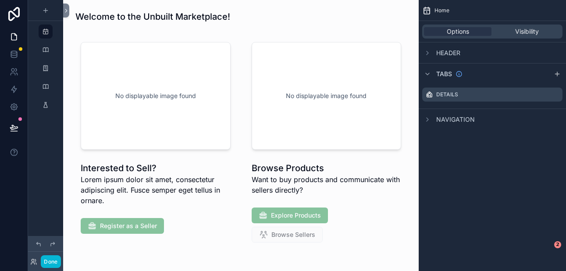
click at [439, 12] on span "Home" at bounding box center [442, 10] width 15 height 7
click at [425, 13] on icon "scrollable content" at bounding box center [426, 10] width 9 height 9
click at [437, 11] on span "Home" at bounding box center [442, 10] width 15 height 7
click at [425, 11] on icon "scrollable content" at bounding box center [426, 10] width 9 height 9
click at [65, 10] on icon at bounding box center [66, 10] width 6 height 7
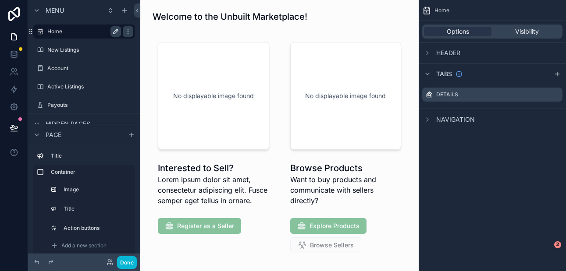
click at [116, 32] on icon "scrollable content" at bounding box center [116, 31] width 4 height 4
click at [128, 33] on icon "scrollable content" at bounding box center [128, 33] width 0 height 0
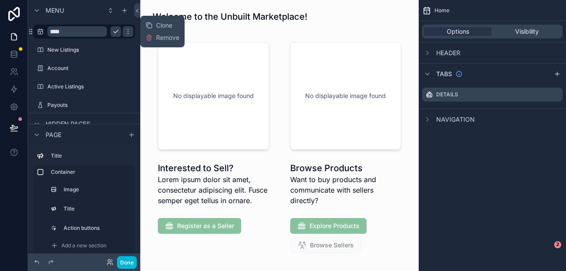
click at [64, 32] on input "****" at bounding box center [77, 31] width 60 height 11
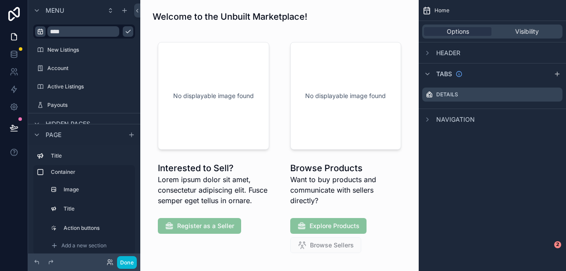
click at [39, 32] on icon "scrollable content" at bounding box center [40, 31] width 7 height 7
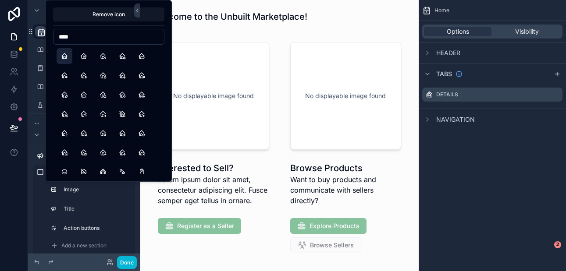
type input "****"
click at [65, 56] on button "Home" at bounding box center [65, 56] width 16 height 16
click at [39, 49] on icon "scrollable content" at bounding box center [40, 49] width 7 height 7
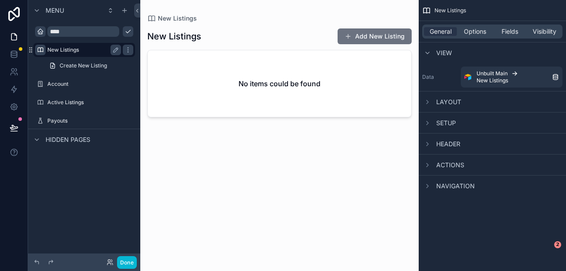
click at [37, 68] on div "Create New Listing" at bounding box center [84, 66] width 112 height 16
click at [40, 50] on icon "scrollable content" at bounding box center [40, 49] width 7 height 7
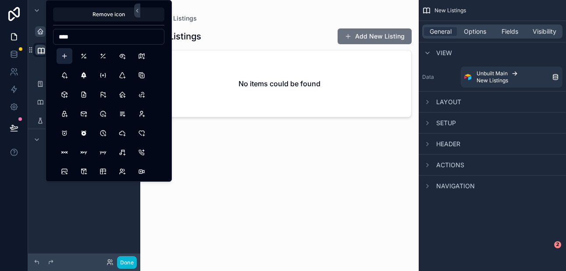
type input "****"
click at [65, 55] on button "Plus" at bounding box center [65, 56] width 16 height 16
click at [33, 75] on div "scrollable content" at bounding box center [84, 75] width 112 height 2
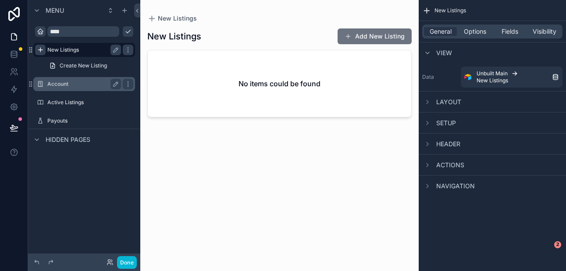
click at [50, 84] on label "Account" at bounding box center [82, 84] width 70 height 7
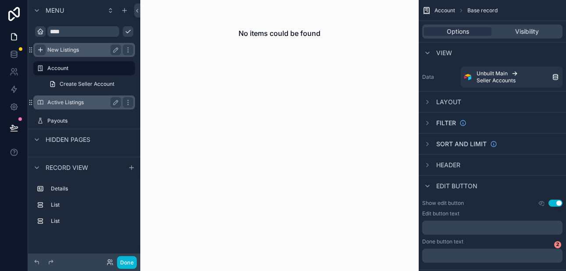
click at [53, 100] on label "Active Listings" at bounding box center [82, 102] width 70 height 7
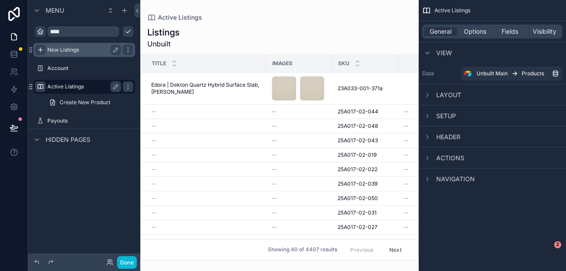
click at [40, 88] on icon "scrollable content" at bounding box center [40, 86] width 7 height 7
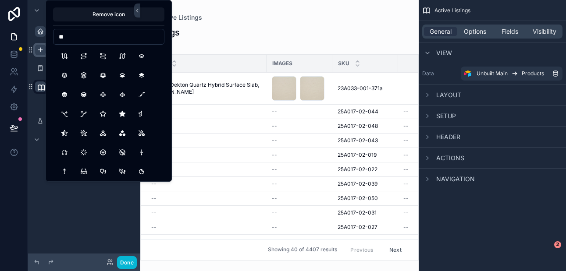
type input "*"
type input "****"
click at [85, 54] on button "GardenCart" at bounding box center [84, 56] width 16 height 16
click at [59, 201] on div "**********" at bounding box center [84, 130] width 112 height 261
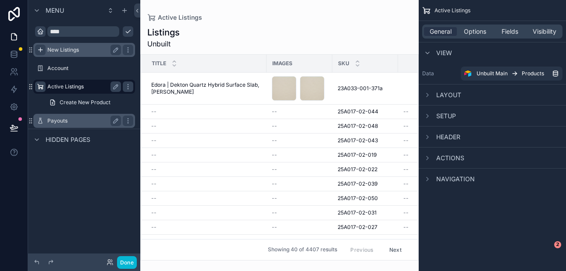
click at [58, 123] on label "Payouts" at bounding box center [82, 121] width 70 height 7
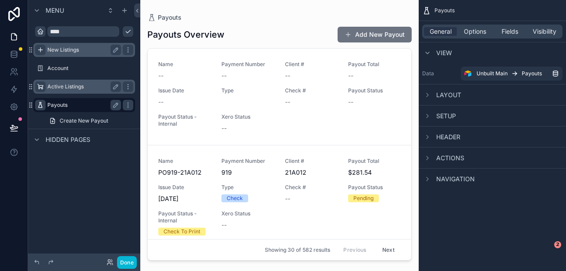
click at [40, 106] on icon "scrollable content" at bounding box center [40, 105] width 7 height 7
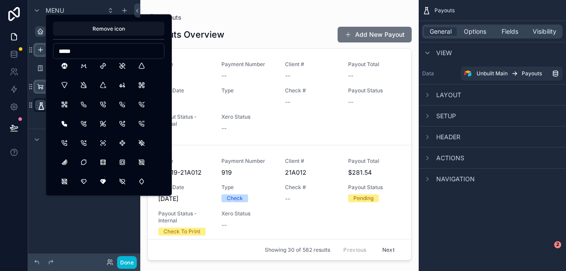
scroll to position [18, 0]
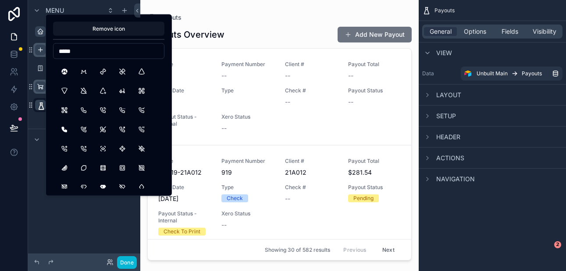
drag, startPoint x: 80, startPoint y: 52, endPoint x: 60, endPoint y: 52, distance: 19.7
click at [60, 52] on input "*****" at bounding box center [109, 51] width 111 height 12
type input "******"
click at [102, 71] on button "MailDollar" at bounding box center [103, 72] width 16 height 16
click at [144, 149] on button "CurrencyDollar" at bounding box center [142, 149] width 16 height 16
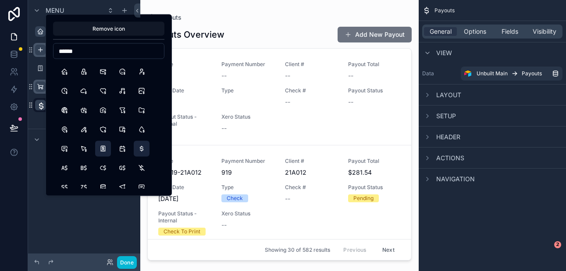
click at [104, 149] on button "ReceiptDollar" at bounding box center [103, 149] width 16 height 16
click at [121, 150] on button "CalendarDollar" at bounding box center [122, 149] width 16 height 16
click at [104, 74] on button "MailDollar" at bounding box center [103, 72] width 16 height 16
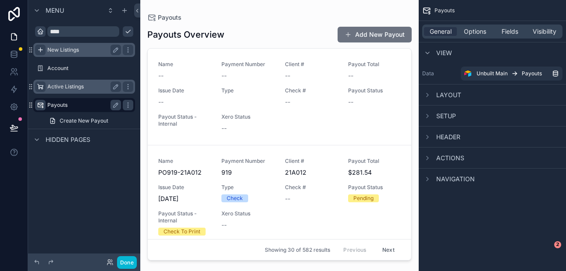
click at [57, 217] on div "Menu **** New Listings Account Active Listings Payouts Create New Payout Hidden…" at bounding box center [84, 130] width 112 height 261
click at [39, 32] on icon "scrollable content" at bounding box center [40, 31] width 7 height 7
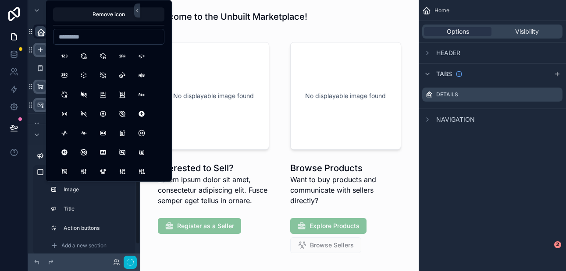
click at [39, 30] on icon "scrollable content" at bounding box center [41, 32] width 9 height 9
click at [29, 205] on div "Title Container Image Title Action buttons Add a new section Container Image Ti…" at bounding box center [84, 250] width 112 height 210
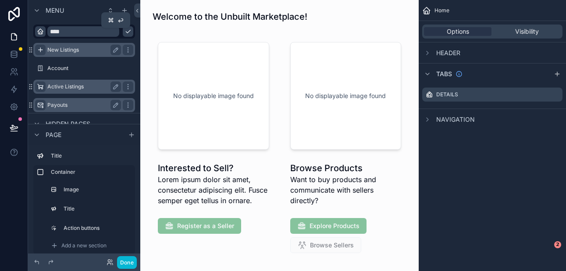
click at [125, 32] on icon "scrollable content" at bounding box center [128, 31] width 7 height 7
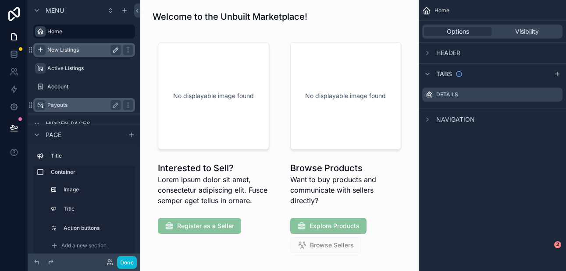
click at [114, 51] on icon "scrollable content" at bounding box center [115, 49] width 7 height 7
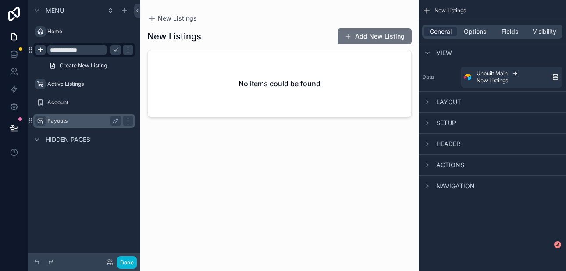
click at [92, 51] on input "**********" at bounding box center [77, 50] width 60 height 11
type input "**********"
click at [73, 85] on label "Active Listings" at bounding box center [82, 84] width 70 height 7
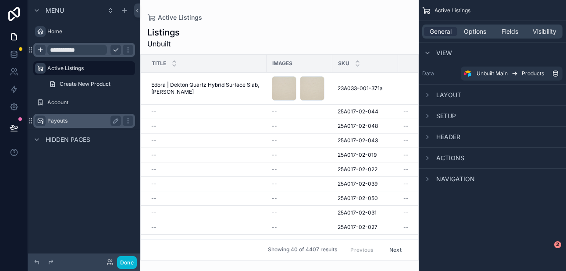
click at [70, 53] on input "**********" at bounding box center [77, 50] width 60 height 11
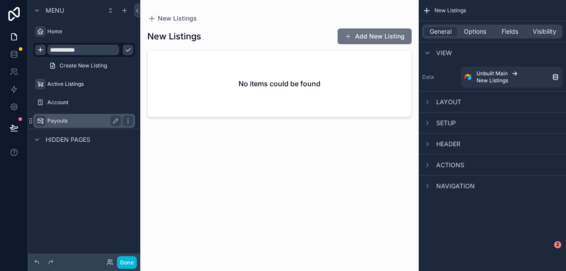
click at [125, 49] on icon "scrollable content" at bounding box center [128, 49] width 7 height 7
click at [64, 172] on div "Menu Home New Listing Create New Listing Active Listings Account Payouts Hidden…" at bounding box center [84, 130] width 112 height 261
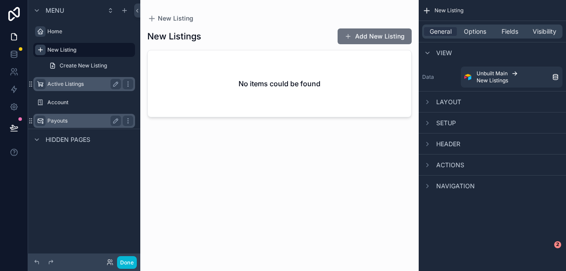
click at [66, 83] on label "Active Listings" at bounding box center [82, 84] width 70 height 7
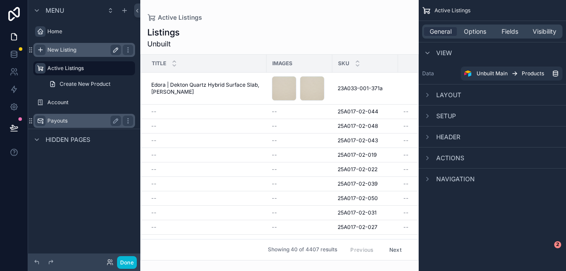
click at [64, 52] on label "New Listing" at bounding box center [82, 49] width 70 height 7
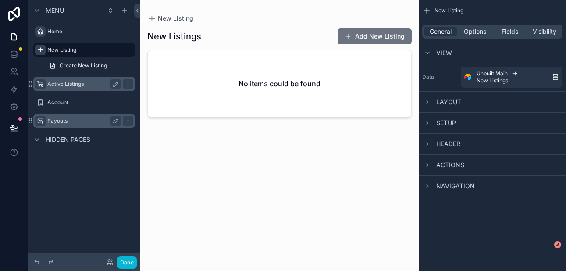
click at [58, 86] on label "Active Listings" at bounding box center [82, 84] width 70 height 7
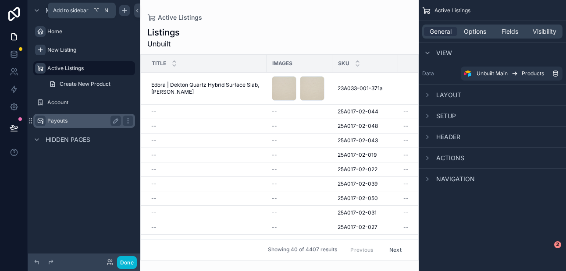
click at [124, 9] on icon "scrollable content" at bounding box center [124, 10] width 7 height 7
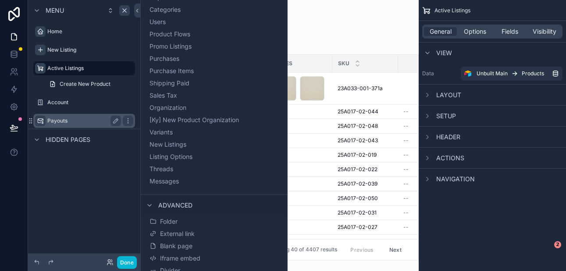
scroll to position [488, 0]
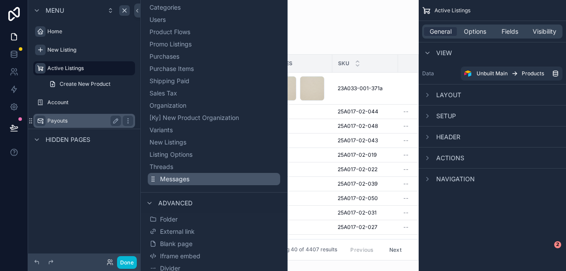
click at [168, 180] on span "Messages" at bounding box center [174, 179] width 29 height 9
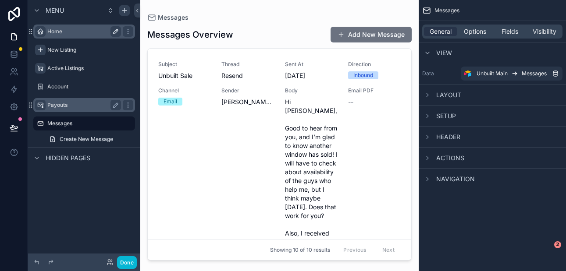
click at [64, 35] on label "Home" at bounding box center [82, 31] width 70 height 7
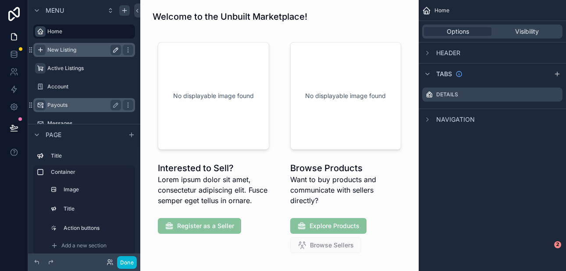
click at [64, 48] on label "New Listing" at bounding box center [82, 49] width 70 height 7
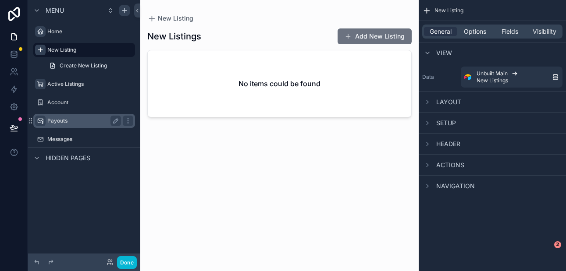
click at [78, 207] on div "Menu Home New Listing Create New Listing Active Listings Account Payouts Messag…" at bounding box center [84, 130] width 112 height 261
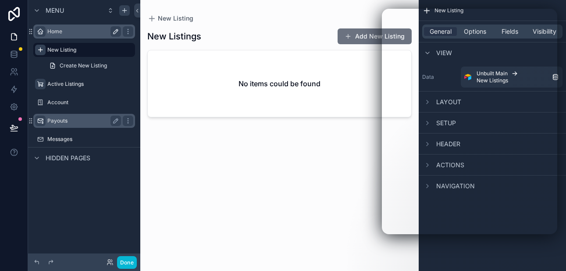
click at [70, 33] on label "Home" at bounding box center [82, 31] width 70 height 7
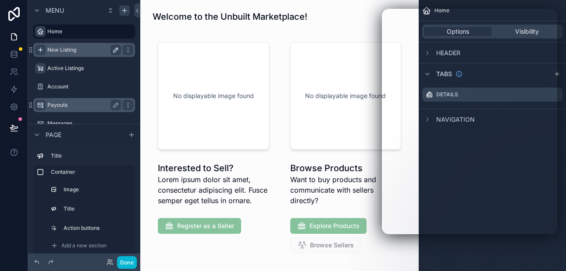
click at [77, 50] on label "New Listing" at bounding box center [82, 49] width 70 height 7
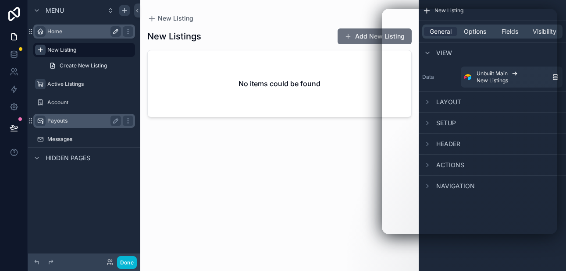
click at [71, 30] on label "Home" at bounding box center [82, 31] width 70 height 7
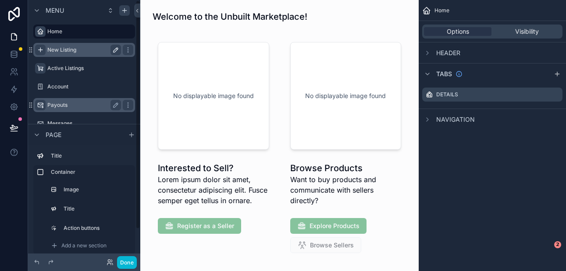
click at [71, 54] on div "New Listing" at bounding box center [84, 50] width 74 height 11
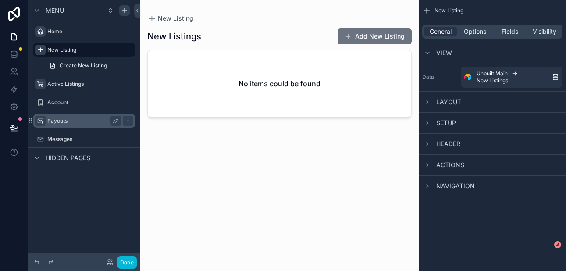
click at [366, 34] on div "scrollable content" at bounding box center [279, 130] width 278 height 261
click at [366, 34] on button "Add New Listing" at bounding box center [375, 37] width 74 height 16
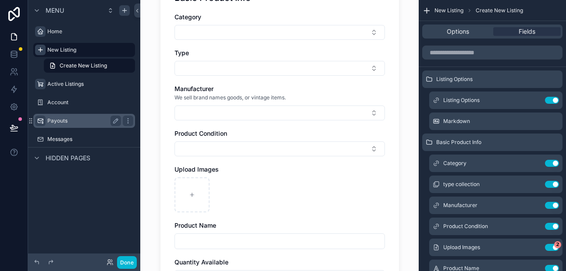
scroll to position [172, 0]
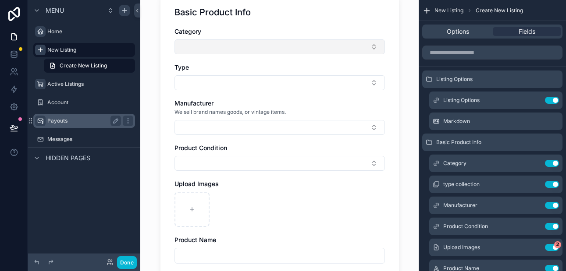
click at [276, 48] on button "Select Button" at bounding box center [280, 46] width 210 height 15
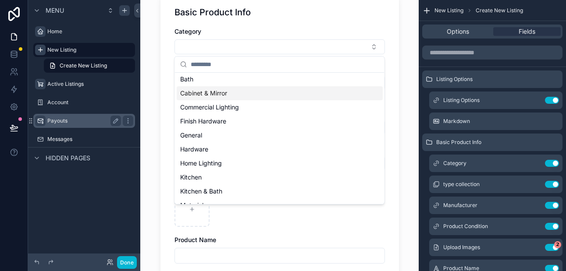
scroll to position [0, 0]
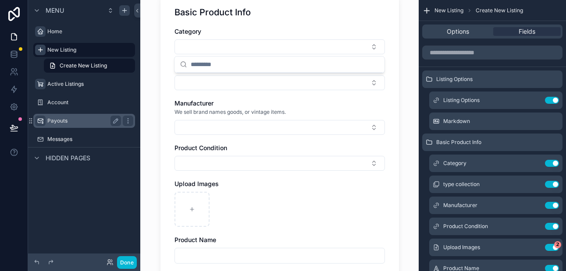
click at [170, 76] on div "Basic Product Info Category Type Manufacturer We sell brand names goods, or vin…" at bounding box center [280, 158] width 239 height 332
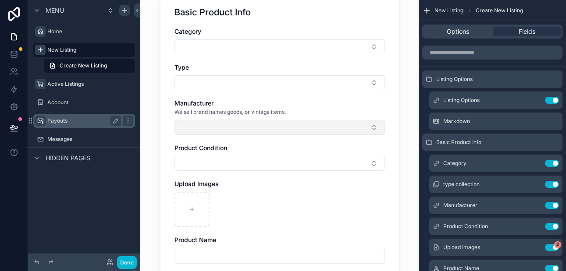
click at [197, 125] on button "Select Button" at bounding box center [280, 127] width 210 height 15
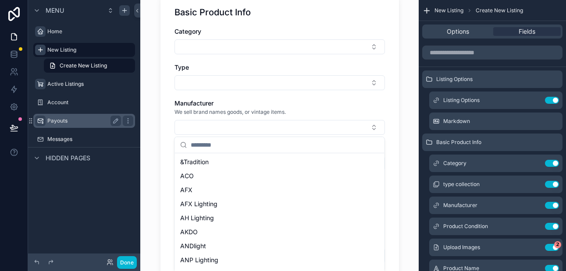
click at [167, 125] on div "Basic Product Info Category Type Manufacturer We sell brand names goods, or vin…" at bounding box center [280, 158] width 239 height 332
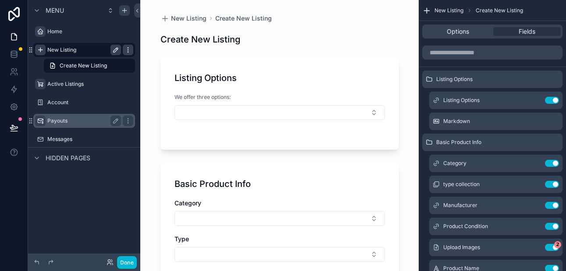
click at [128, 48] on icon "scrollable content" at bounding box center [128, 48] width 0 height 0
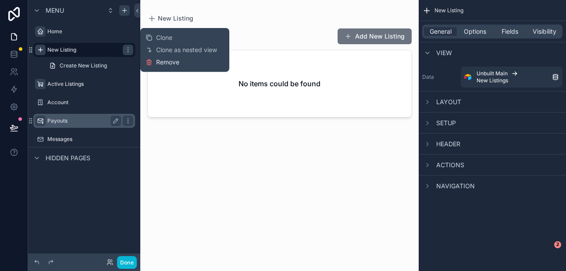
click at [161, 58] on span "Remove" at bounding box center [167, 62] width 23 height 9
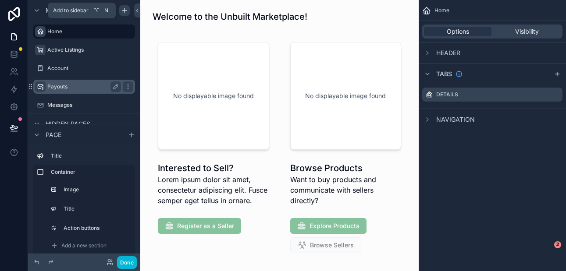
click at [124, 12] on icon "scrollable content" at bounding box center [124, 10] width 7 height 7
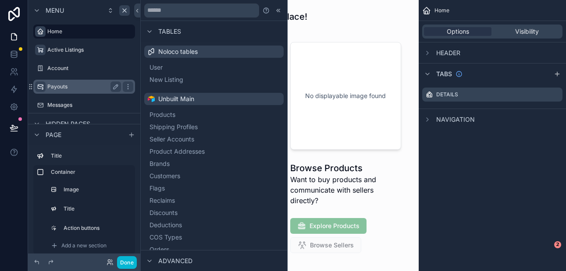
click at [155, 264] on div "Advanced" at bounding box center [168, 261] width 48 height 11
click at [152, 262] on icon at bounding box center [149, 261] width 7 height 7
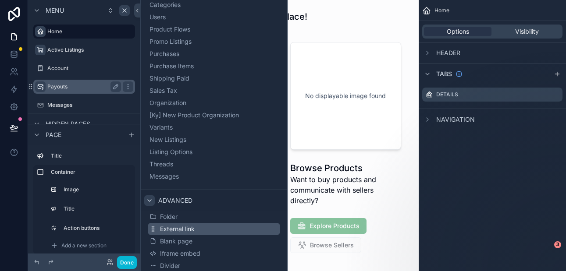
scroll to position [492, 0]
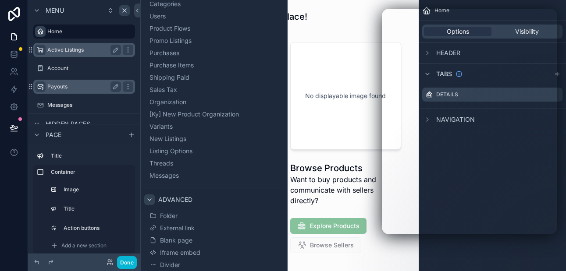
click at [81, 49] on label "Active Listings" at bounding box center [82, 49] width 70 height 7
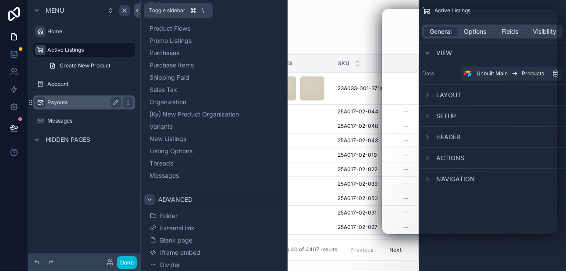
click at [138, 12] on icon at bounding box center [137, 10] width 6 height 7
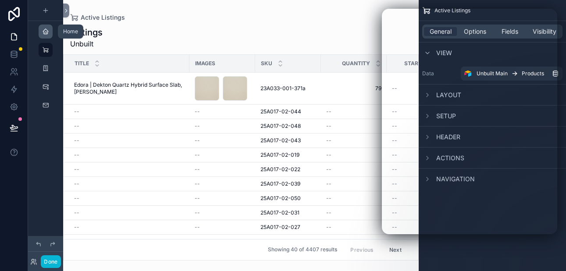
click at [45, 32] on icon "scrollable content" at bounding box center [45, 31] width 7 height 7
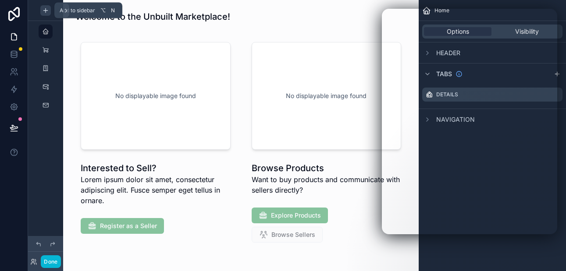
click at [46, 11] on icon "scrollable content" at bounding box center [46, 10] width 0 height 4
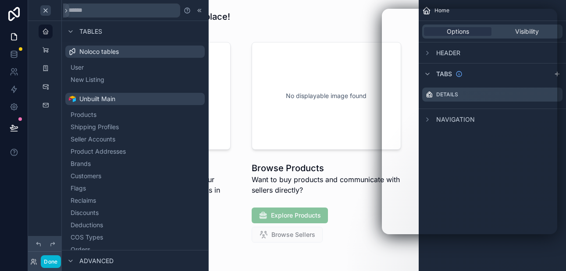
click at [88, 258] on span "Advanced" at bounding box center [96, 261] width 34 height 9
click at [68, 258] on icon at bounding box center [70, 261] width 7 height 7
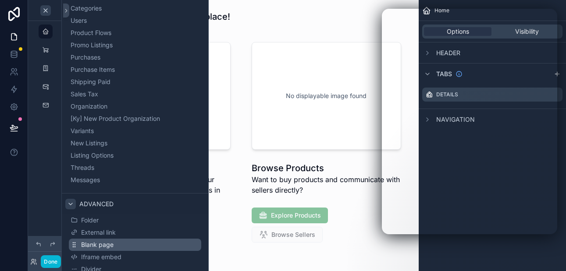
scroll to position [492, 0]
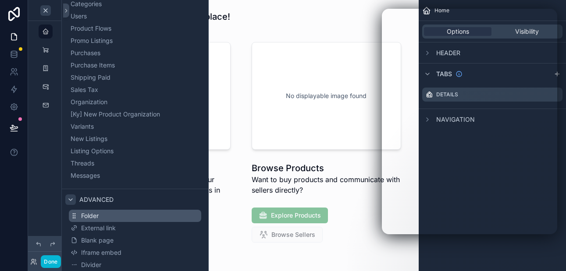
click at [91, 216] on span "Folder" at bounding box center [90, 216] width 18 height 9
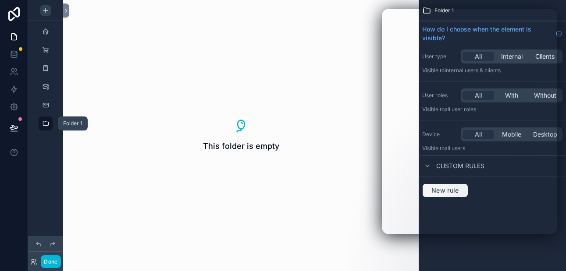
click at [47, 122] on icon "scrollable content" at bounding box center [45, 123] width 7 height 7
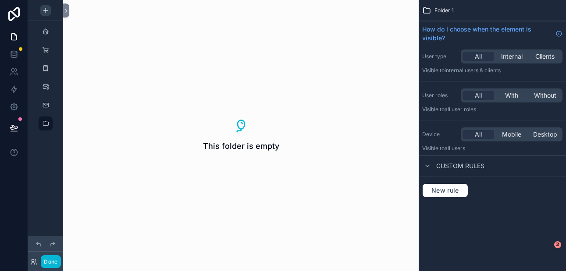
click at [432, 11] on div "Folder 1" at bounding box center [492, 10] width 147 height 21
click at [65, 12] on icon at bounding box center [66, 10] width 2 height 3
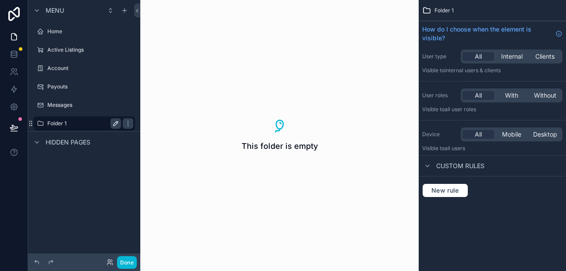
click at [113, 120] on icon "scrollable content" at bounding box center [115, 123] width 7 height 7
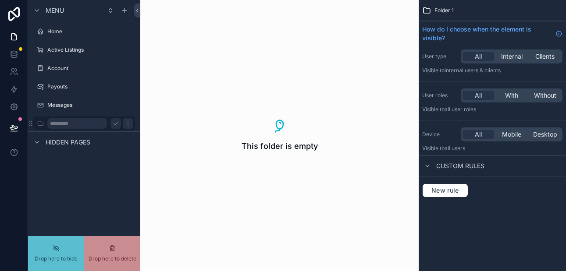
click at [69, 125] on input "********" at bounding box center [77, 123] width 60 height 11
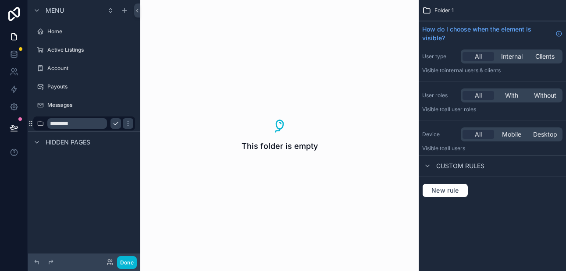
click at [74, 124] on input "********" at bounding box center [77, 123] width 60 height 11
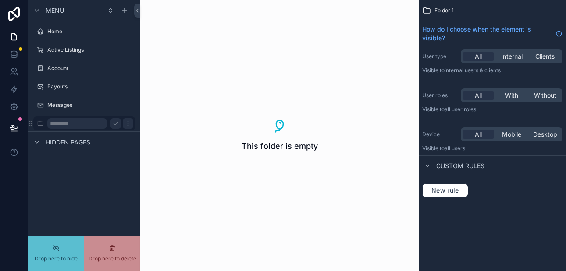
click at [65, 123] on input "********" at bounding box center [77, 123] width 60 height 11
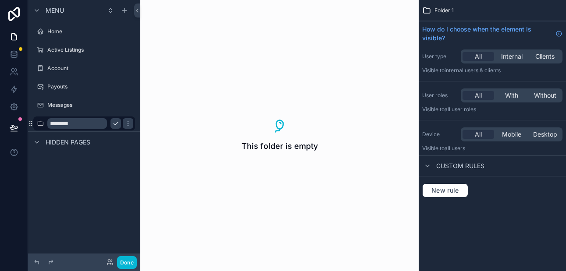
click at [75, 124] on input "********" at bounding box center [77, 123] width 60 height 11
type input "*"
type input "**********"
click at [125, 124] on icon "scrollable content" at bounding box center [128, 123] width 7 height 7
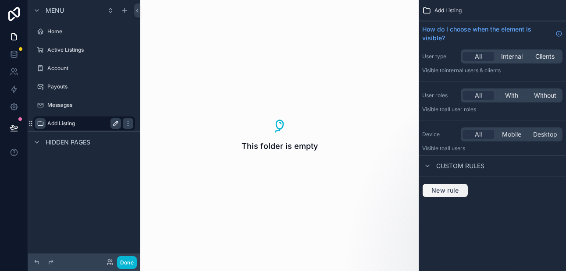
click at [39, 124] on icon "scrollable content" at bounding box center [40, 123] width 7 height 7
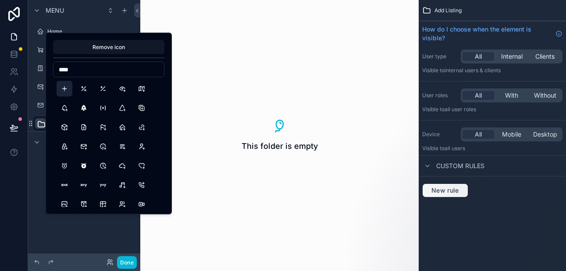
type input "****"
click at [65, 87] on button "Plus" at bounding box center [65, 89] width 16 height 16
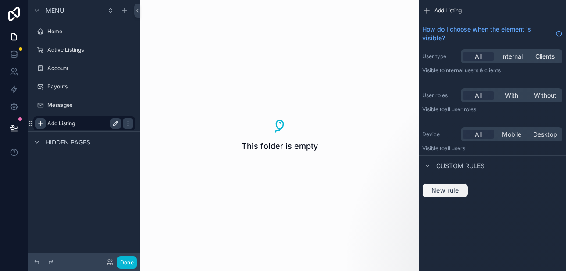
click at [58, 220] on div "Menu Home Active Listings Account Payouts Messages Add Listing Hidden pages" at bounding box center [84, 130] width 112 height 261
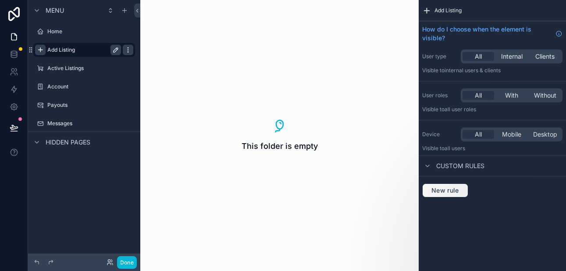
click at [128, 51] on icon "scrollable content" at bounding box center [128, 49] width 7 height 7
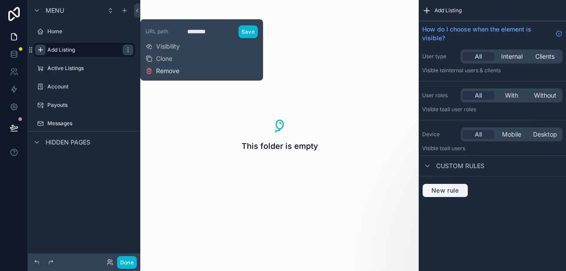
click at [149, 71] on icon at bounding box center [149, 72] width 0 height 2
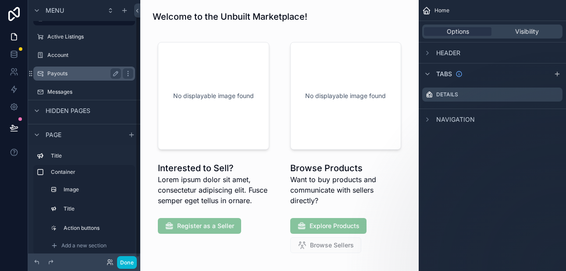
scroll to position [17, 0]
